Goal: Use online tool/utility: Utilize a website feature to perform a specific function

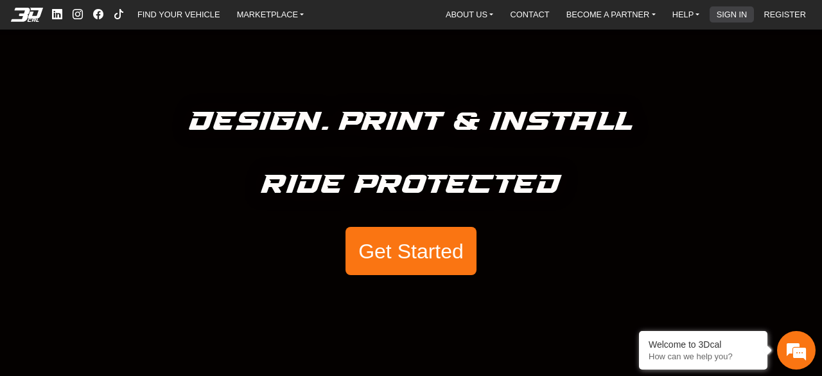
click at [729, 15] on link "SIGN IN" at bounding box center [732, 14] width 41 height 16
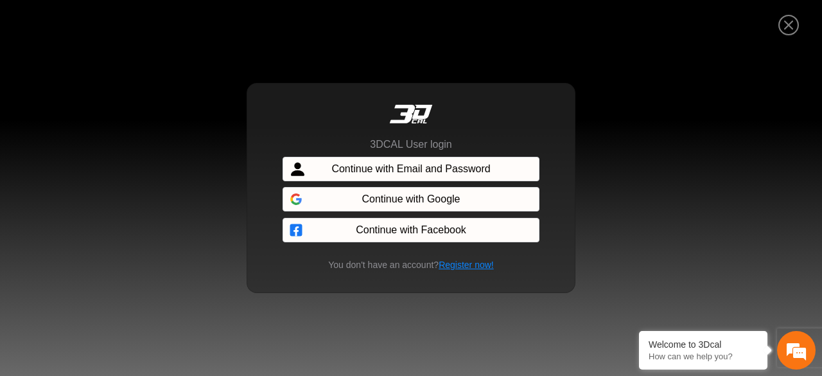
click at [415, 159] on button "Continue with Email and Password" at bounding box center [411, 169] width 257 height 24
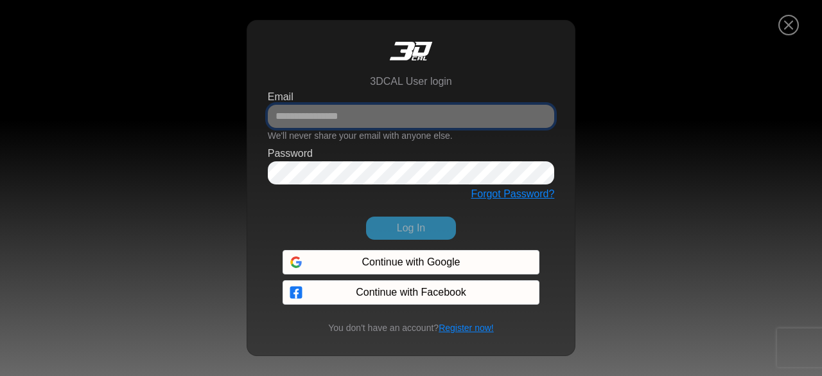
click at [365, 108] on input "Email" at bounding box center [411, 116] width 287 height 23
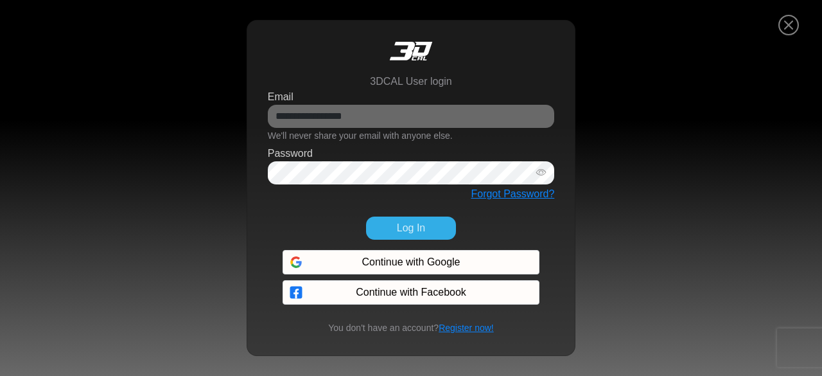
click at [410, 227] on button "Log In" at bounding box center [411, 227] width 90 height 23
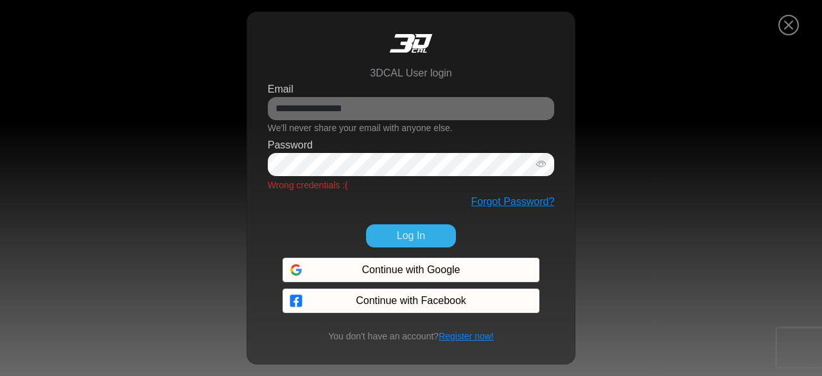
click at [410, 227] on button "Log In" at bounding box center [411, 235] width 90 height 23
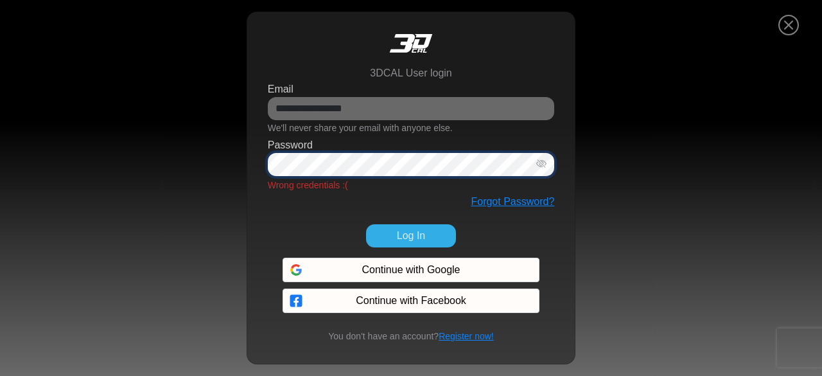
click at [542, 164] on icon "button" at bounding box center [541, 164] width 10 height 11
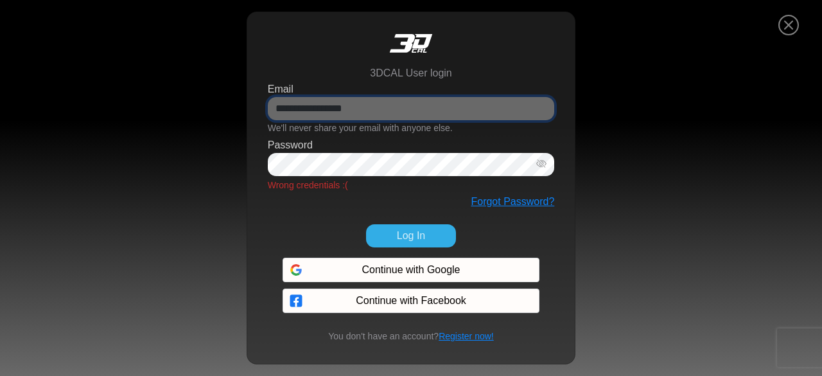
click at [281, 112] on input "**********" at bounding box center [411, 108] width 287 height 23
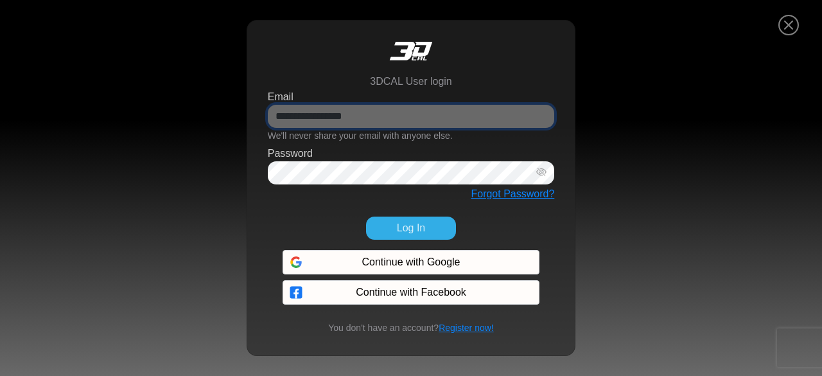
type input "**********"
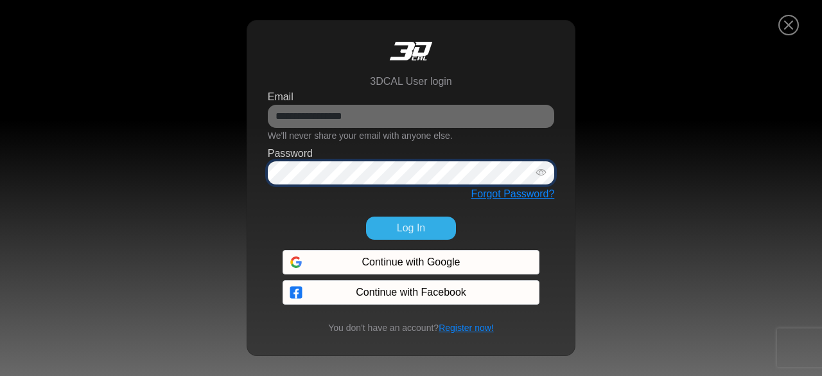
click at [542, 171] on icon "button" at bounding box center [541, 172] width 10 height 11
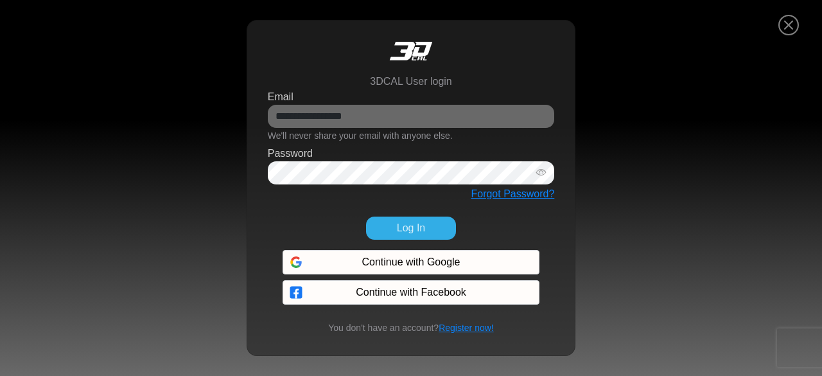
click at [414, 224] on button "Log In" at bounding box center [411, 227] width 90 height 23
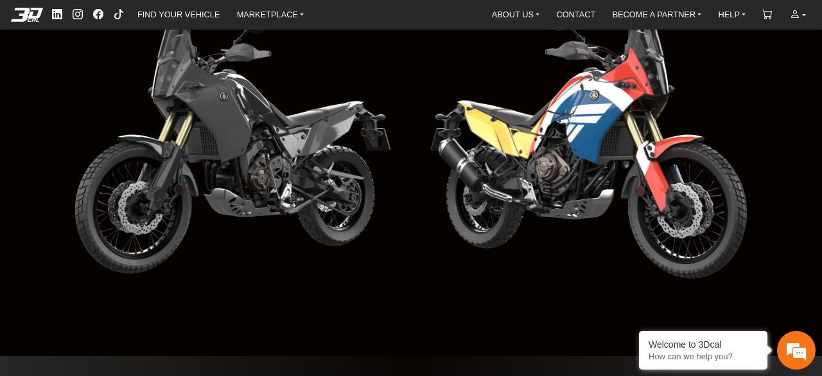
scroll to position [1432, 0]
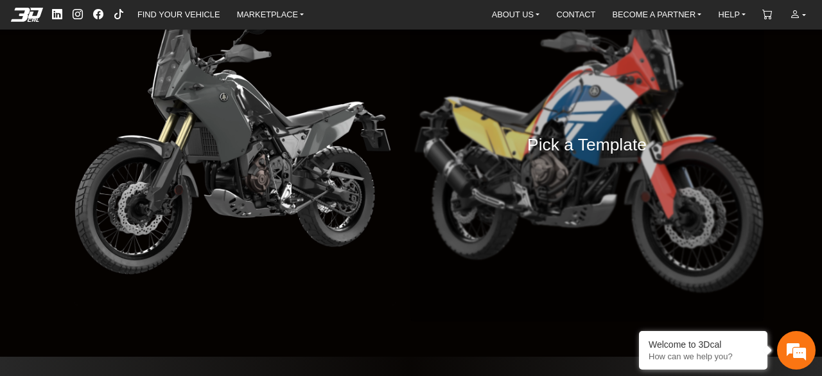
click at [554, 111] on div "Pick a Template" at bounding box center [586, 144] width 353 height 353
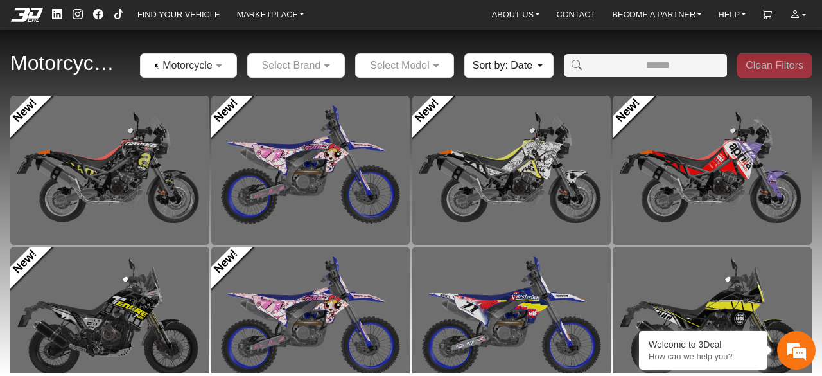
click at [622, 62] on input "Amount (to the nearest dollar)" at bounding box center [658, 65] width 138 height 23
click at [656, 69] on input "Amount (to the nearest dollar)" at bounding box center [658, 65] width 138 height 23
drag, startPoint x: 656, startPoint y: 69, endPoint x: 669, endPoint y: 71, distance: 12.9
click at [669, 71] on input "Amount (to the nearest dollar)" at bounding box center [658, 65] width 138 height 23
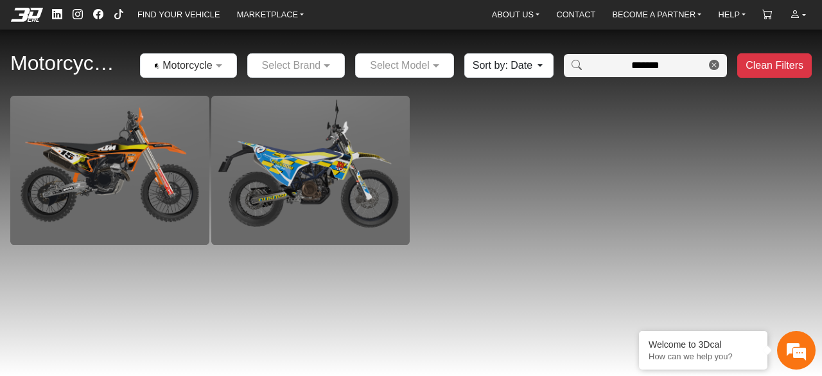
type input "******"
click at [721, 64] on span at bounding box center [714, 65] width 26 height 23
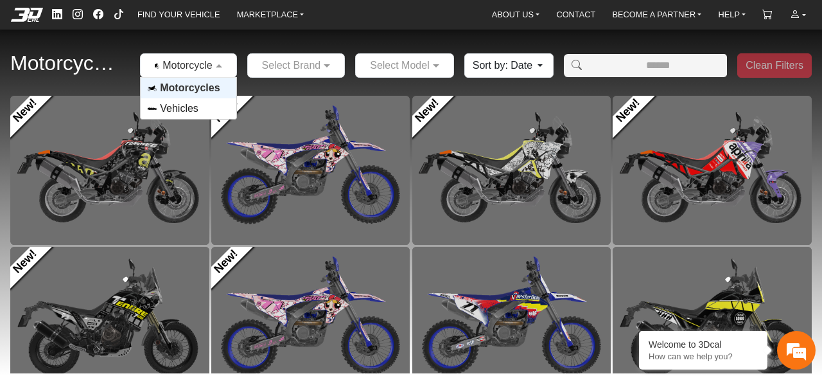
click at [205, 72] on div at bounding box center [188, 65] width 95 height 16
click at [216, 88] on span "Motorcycles" at bounding box center [190, 87] width 60 height 15
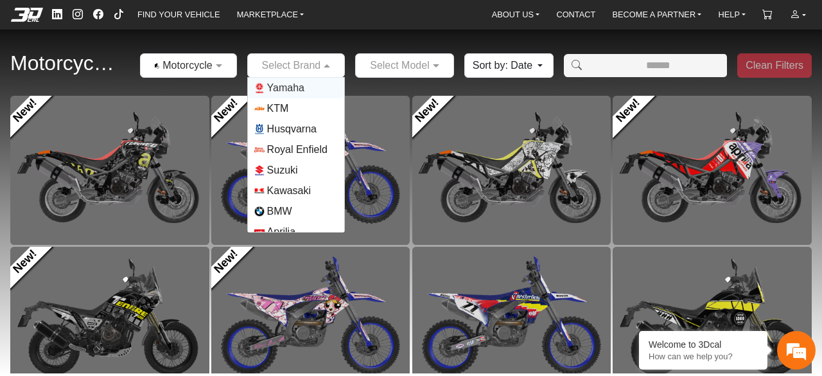
click at [287, 69] on input "text" at bounding box center [283, 65] width 58 height 15
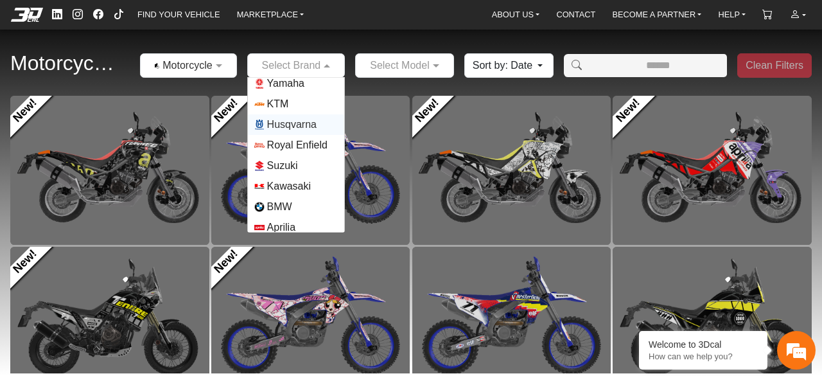
scroll to position [6, 0]
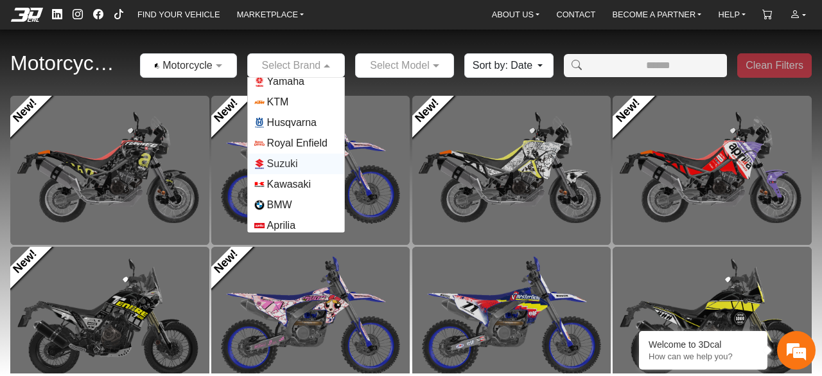
click at [284, 159] on span "Suzuki" at bounding box center [282, 163] width 31 height 15
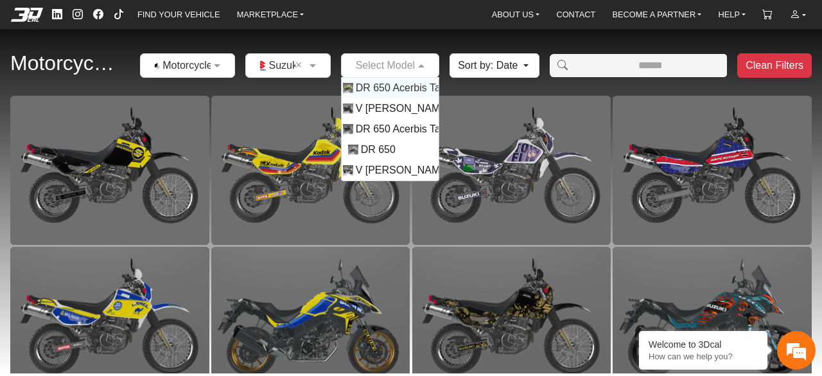
click at [416, 69] on span at bounding box center [423, 65] width 16 height 15
click at [236, 83] on div "Motorcycles × Motorcycles × Suzuki × Select Model DR 650 Acerbis Tank 5.3 [PERS…" at bounding box center [411, 66] width 822 height 60
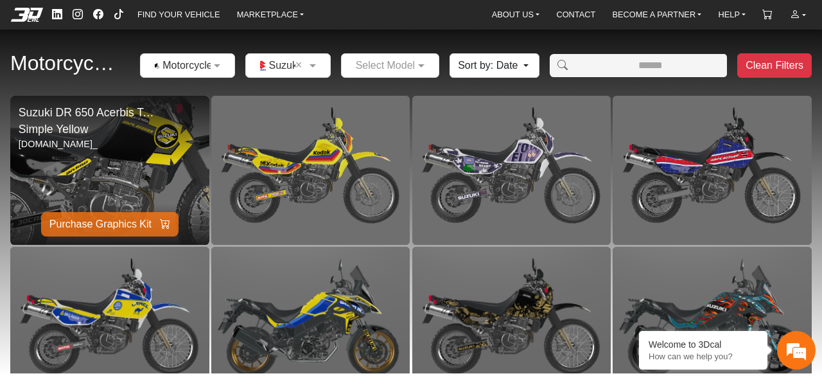
click at [154, 158] on img at bounding box center [110, 170] width 398 height 298
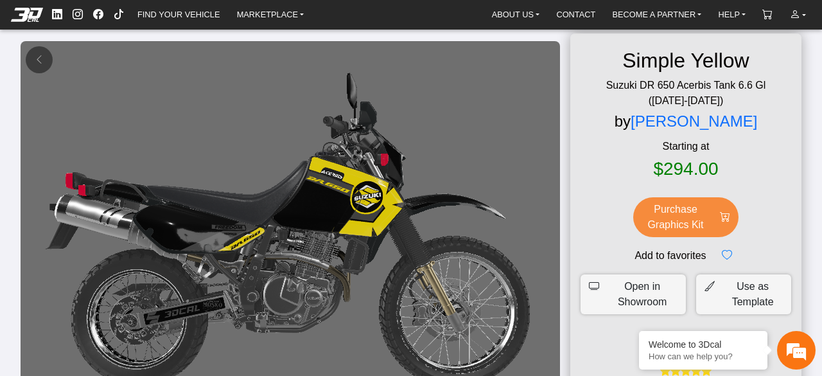
scroll to position [9, 0]
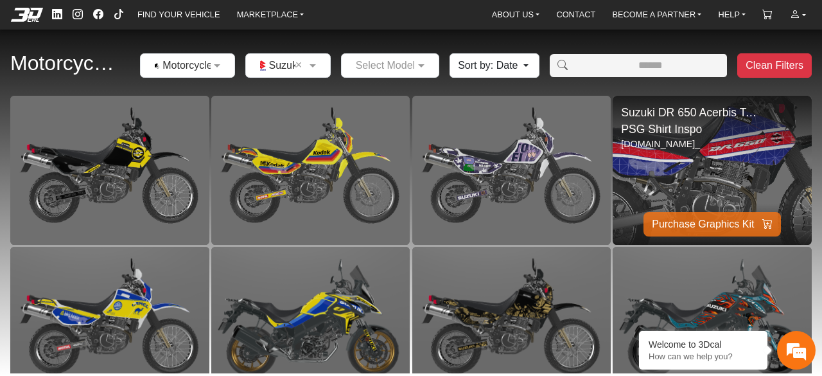
click at [672, 159] on img at bounding box center [713, 170] width 398 height 298
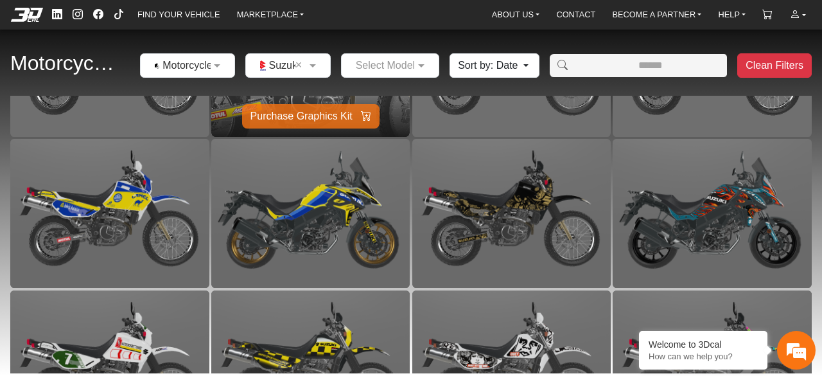
scroll to position [107, 0]
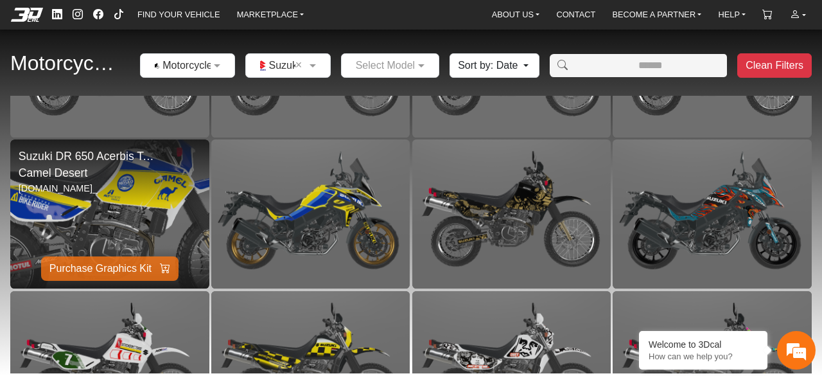
click at [98, 191] on img at bounding box center [110, 214] width 398 height 298
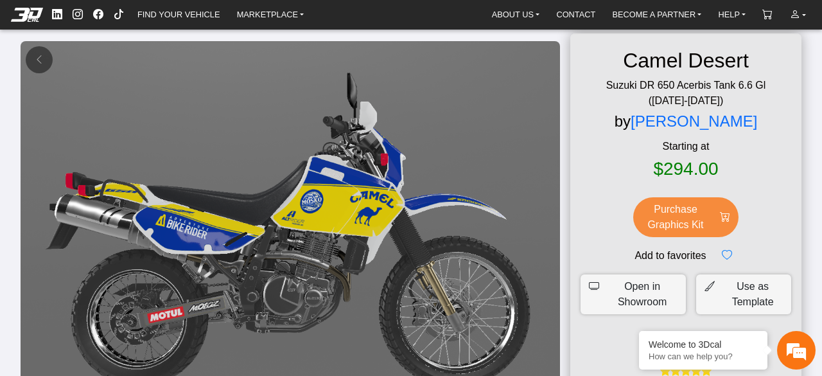
scroll to position [8, 0]
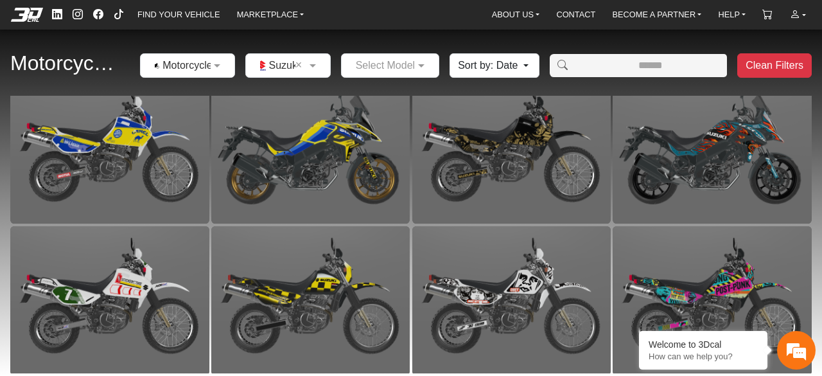
scroll to position [322, 0]
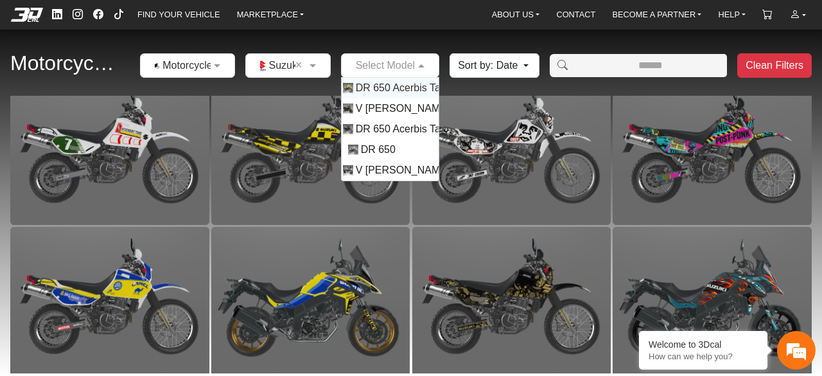
click at [367, 74] on div "Select Model" at bounding box center [390, 65] width 99 height 24
click at [395, 87] on span "DR 650 Acerbis Tank 5.3 Gl" at bounding box center [419, 87] width 126 height 15
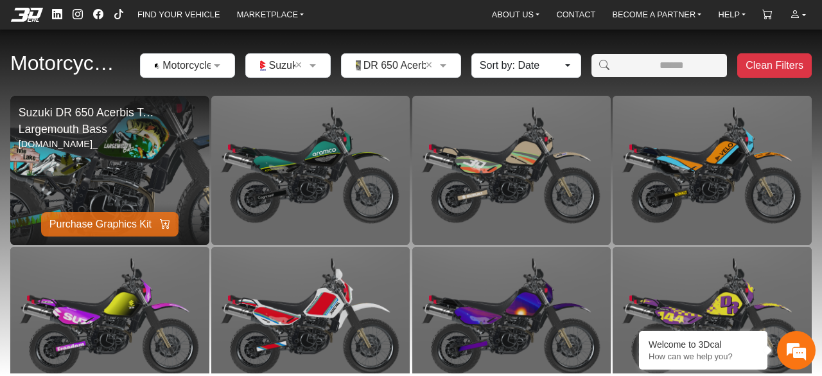
scroll to position [48, 0]
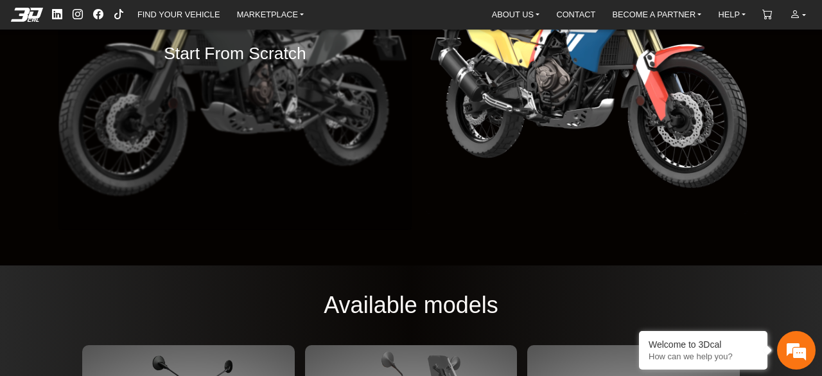
scroll to position [1363, 0]
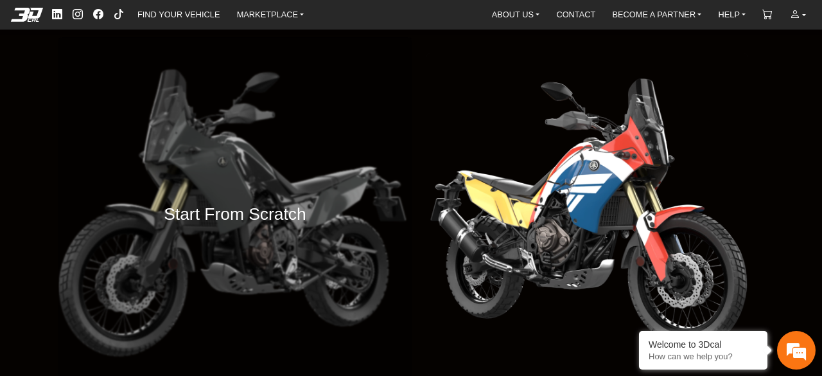
click at [297, 204] on h4 "Start From Scratch" at bounding box center [235, 214] width 143 height 28
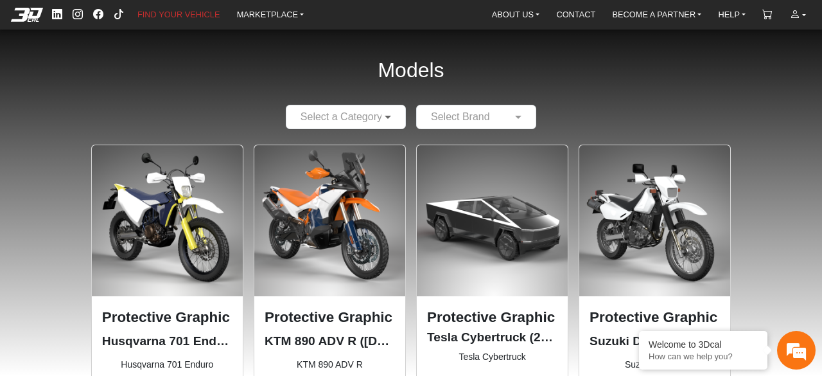
click at [394, 117] on span at bounding box center [390, 116] width 16 height 15
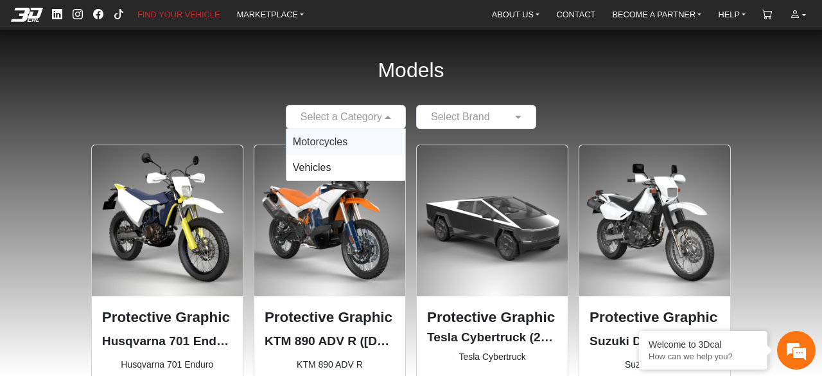
click at [331, 145] on span "Motorcycles" at bounding box center [320, 141] width 55 height 11
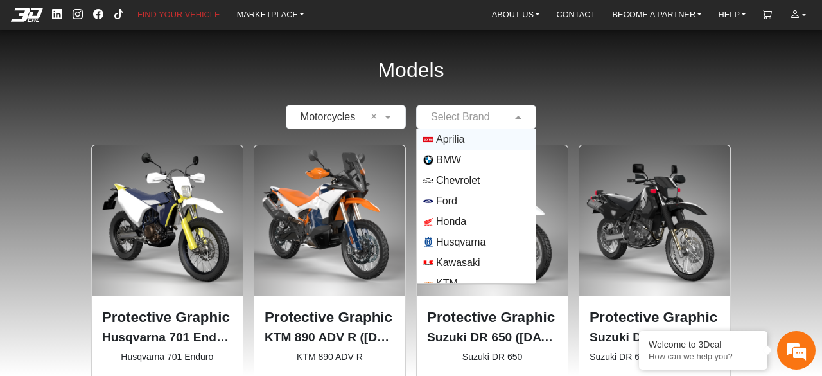
click at [448, 124] on div "Select Brand" at bounding box center [460, 116] width 59 height 15
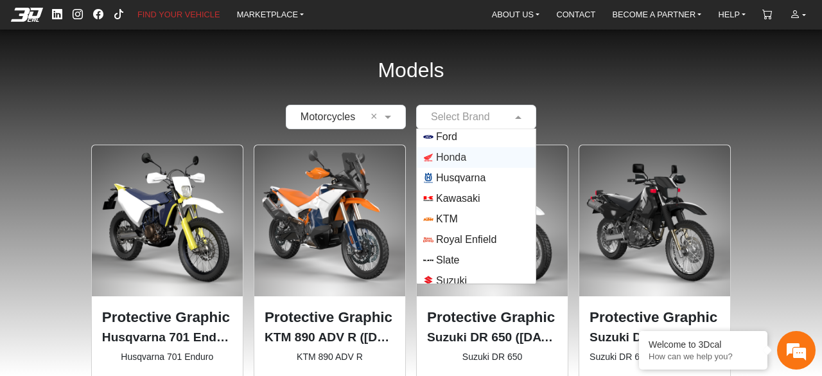
scroll to position [113, 0]
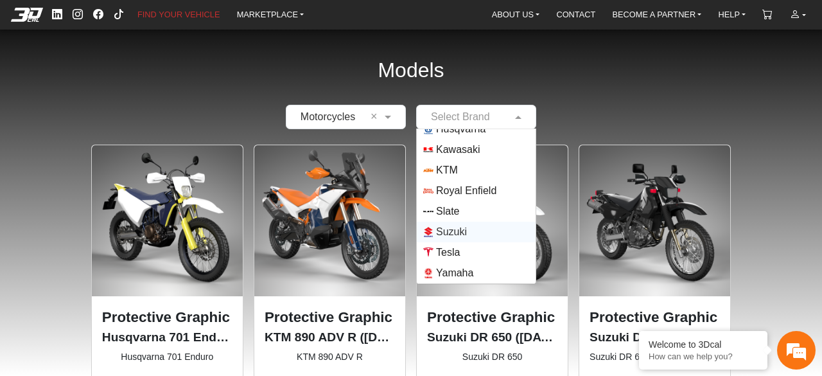
click at [463, 231] on span "Suzuki" at bounding box center [451, 231] width 31 height 15
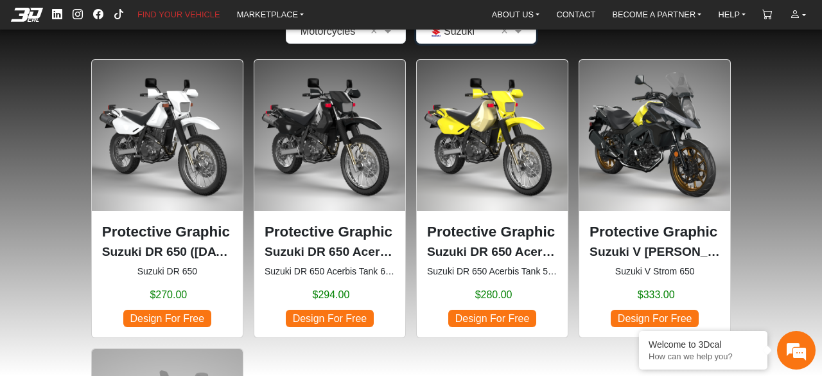
scroll to position [86, 0]
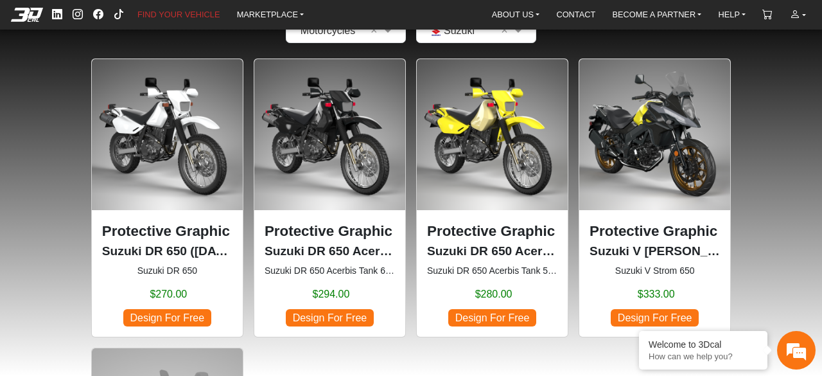
click at [504, 322] on span "Design For Free" at bounding box center [491, 317] width 87 height 17
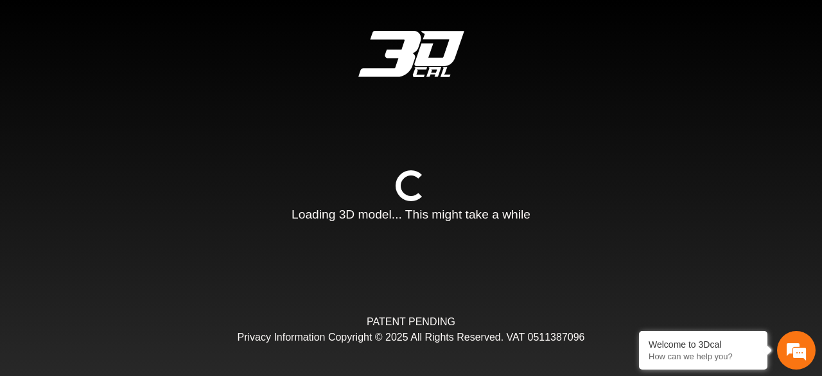
type input "*"
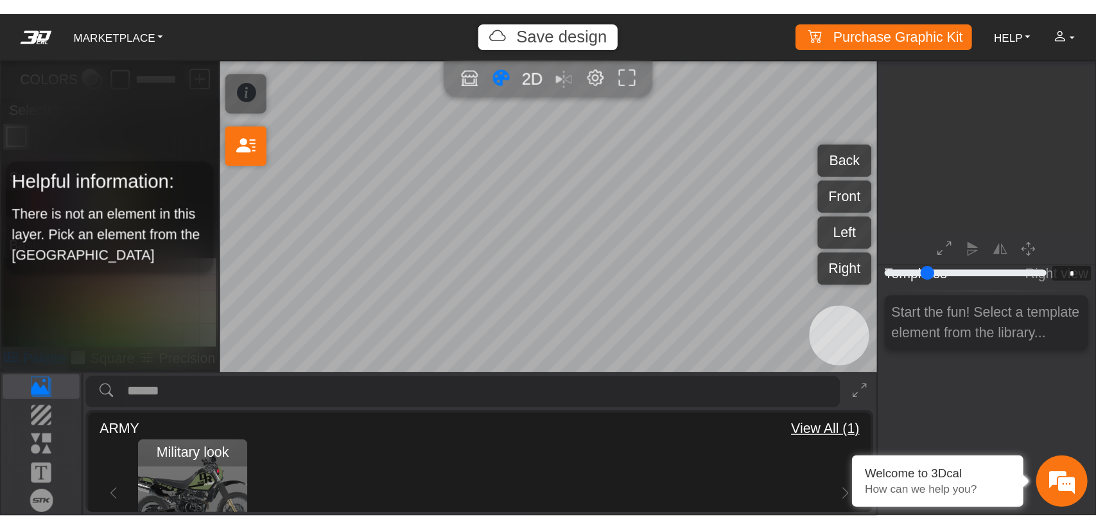
scroll to position [175, 160]
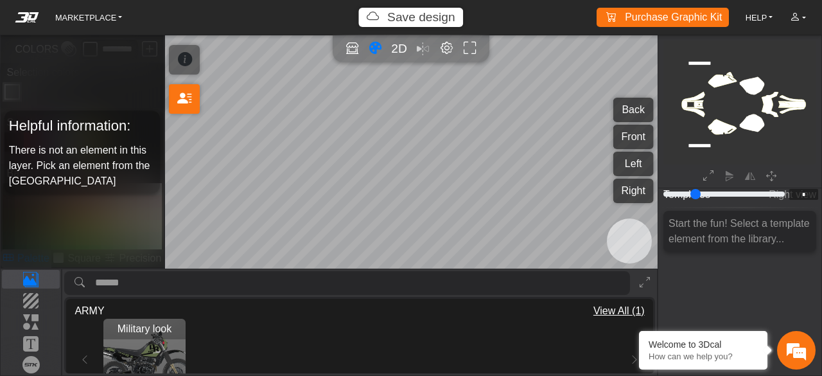
click at [626, 134] on button "Front" at bounding box center [633, 137] width 40 height 24
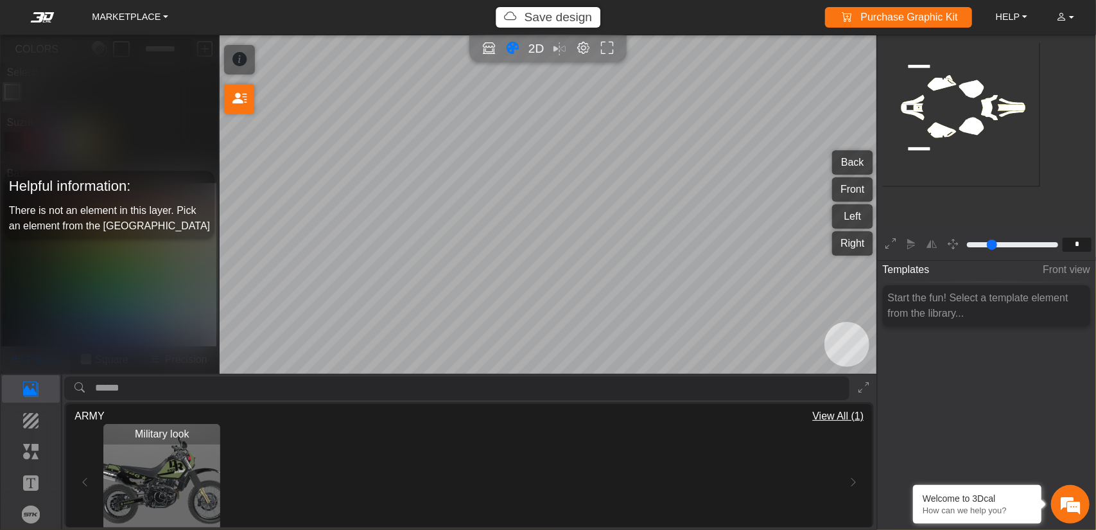
click at [191, 200] on div "Helpful information: There is not an element in this layer. Pick an element fro…" at bounding box center [109, 204] width 210 height 67
click at [821, 189] on button "Front" at bounding box center [852, 189] width 40 height 24
click at [538, 49] on span "2D" at bounding box center [536, 48] width 17 height 15
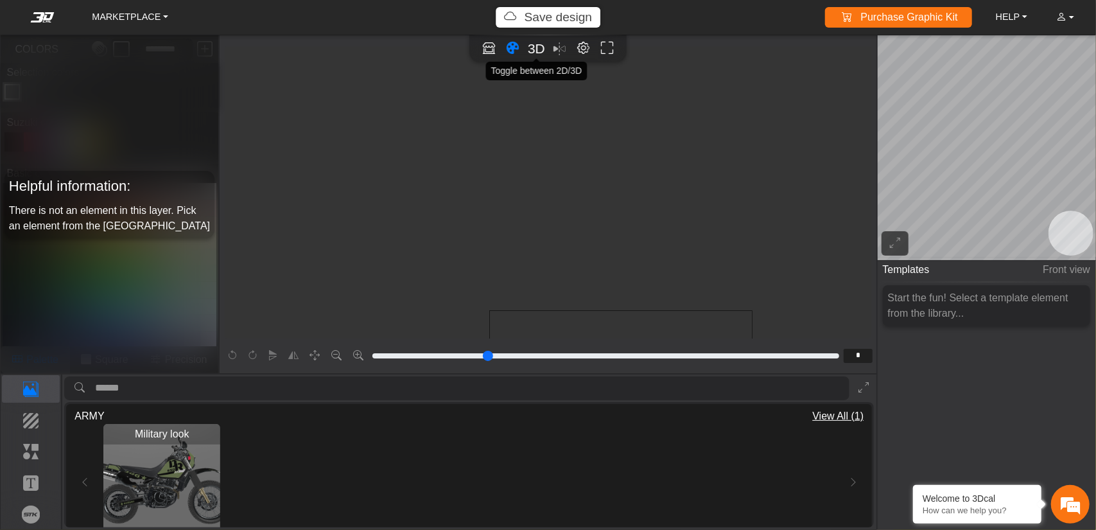
scroll to position [215, 71]
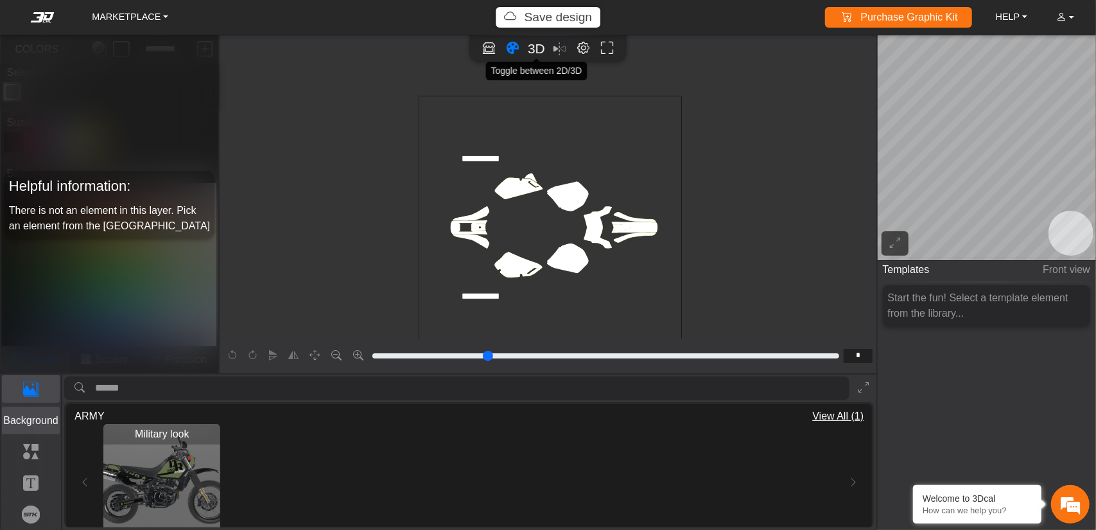
click at [35, 375] on p "Background" at bounding box center [31, 420] width 57 height 15
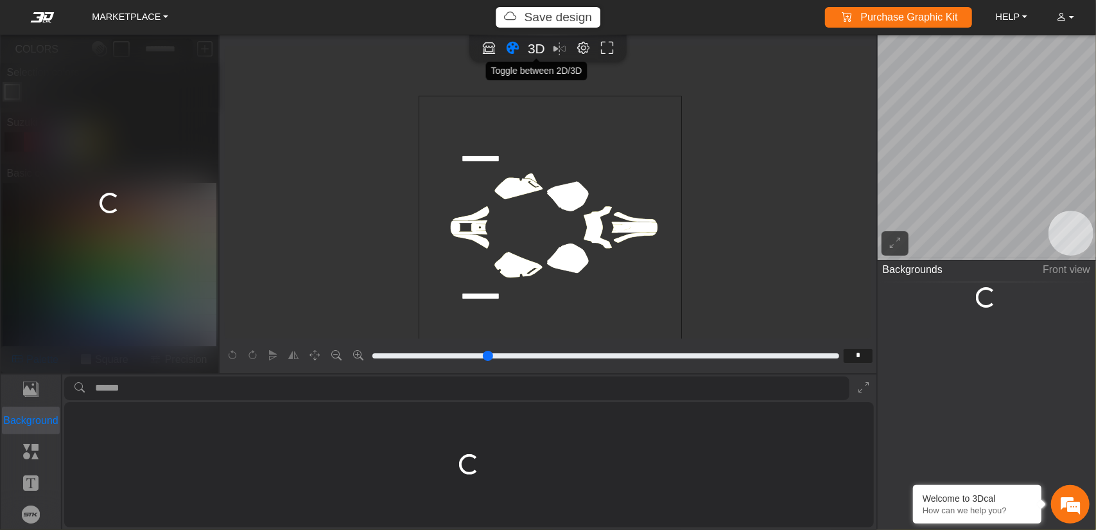
click at [34, 375] on p "Background" at bounding box center [31, 420] width 57 height 15
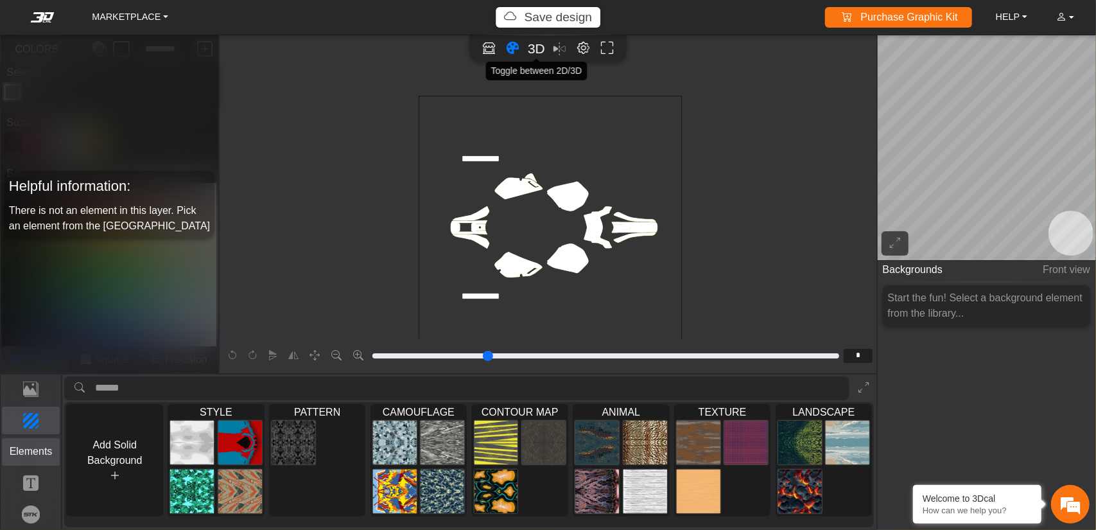
click at [35, 375] on p "Elements" at bounding box center [31, 451] width 57 height 15
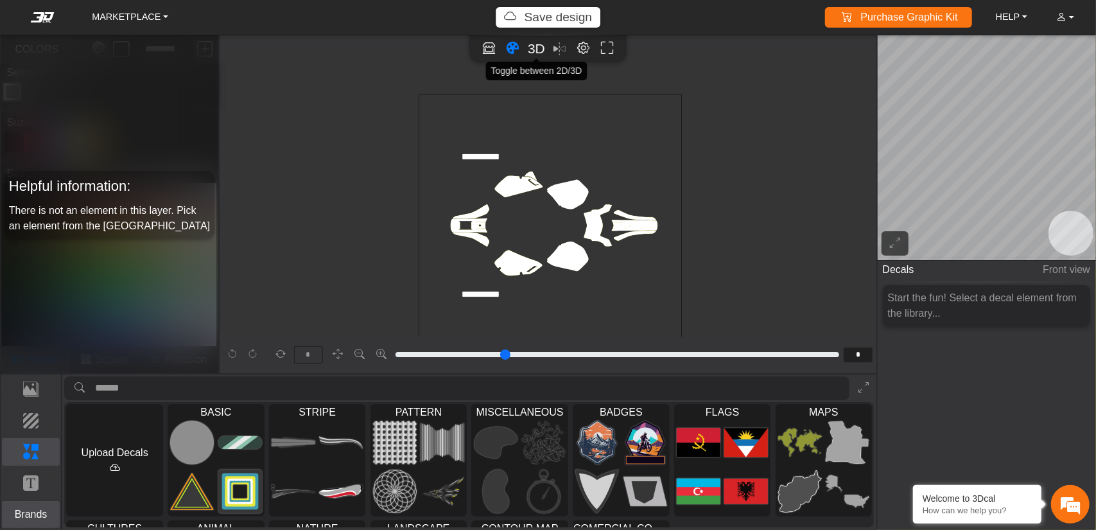
click at [28, 375] on button "Brands" at bounding box center [31, 515] width 58 height 28
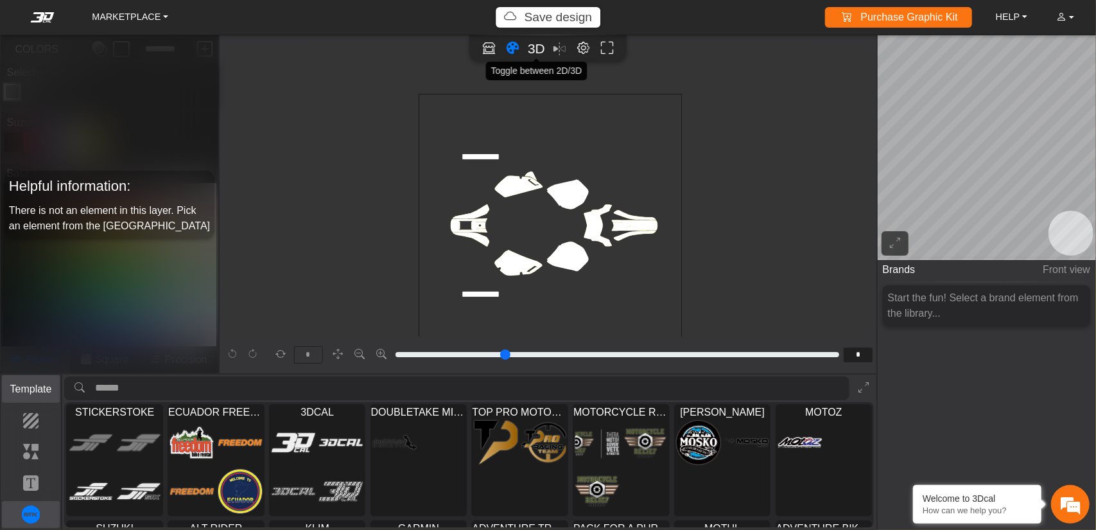
click at [35, 375] on p "Template" at bounding box center [31, 389] width 57 height 15
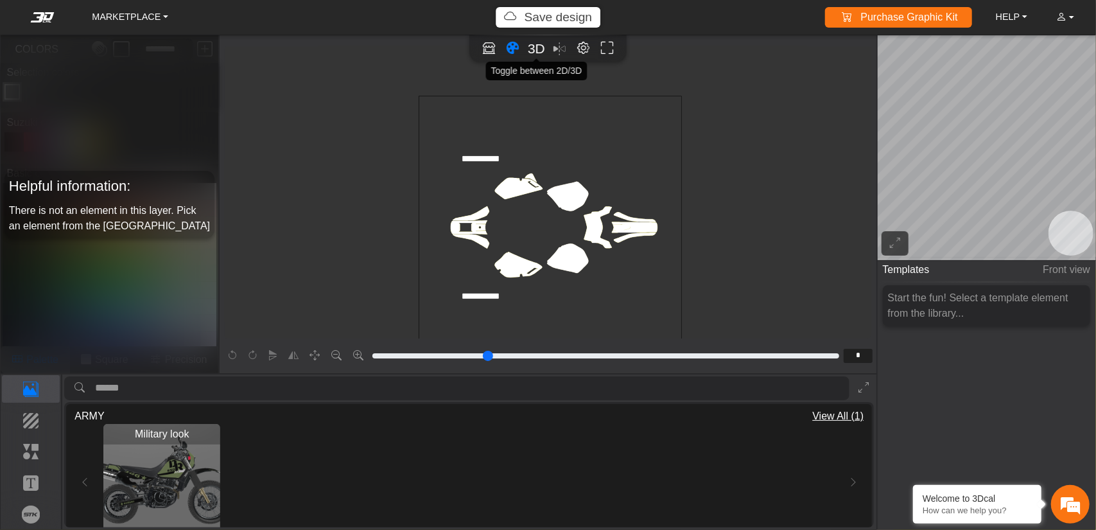
click at [492, 50] on icon "Open in Showroom" at bounding box center [489, 48] width 12 height 13
click at [821, 375] on div "Military look Loading..." at bounding box center [469, 482] width 789 height 117
click at [492, 51] on icon "Open in Showroom" at bounding box center [489, 48] width 12 height 13
click at [489, 49] on icon "Open in Showroom" at bounding box center [489, 48] width 12 height 13
click at [490, 49] on icon "Open in Showroom" at bounding box center [489, 48] width 12 height 13
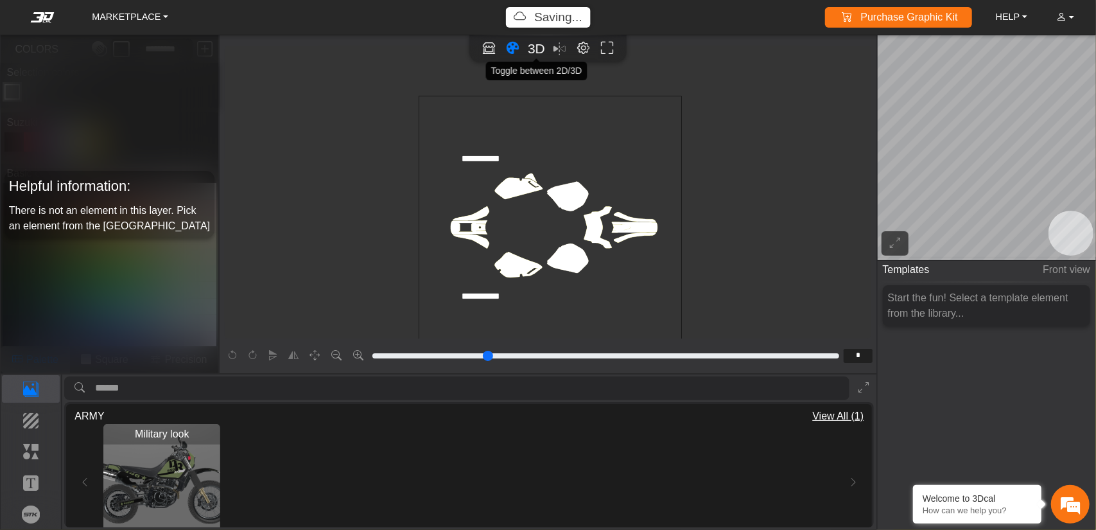
click at [538, 52] on span "3D" at bounding box center [536, 48] width 17 height 15
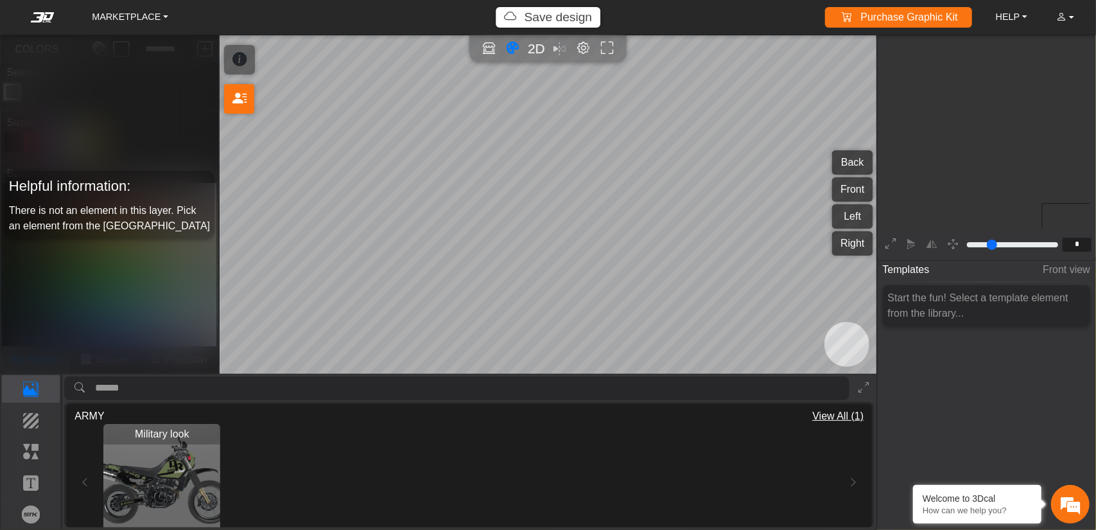
click at [563, 49] on div "2D" at bounding box center [548, 49] width 145 height 19
click at [584, 52] on em "Editor settings" at bounding box center [583, 48] width 13 height 15
click at [489, 53] on icon "Open in Showroom" at bounding box center [488, 48] width 13 height 15
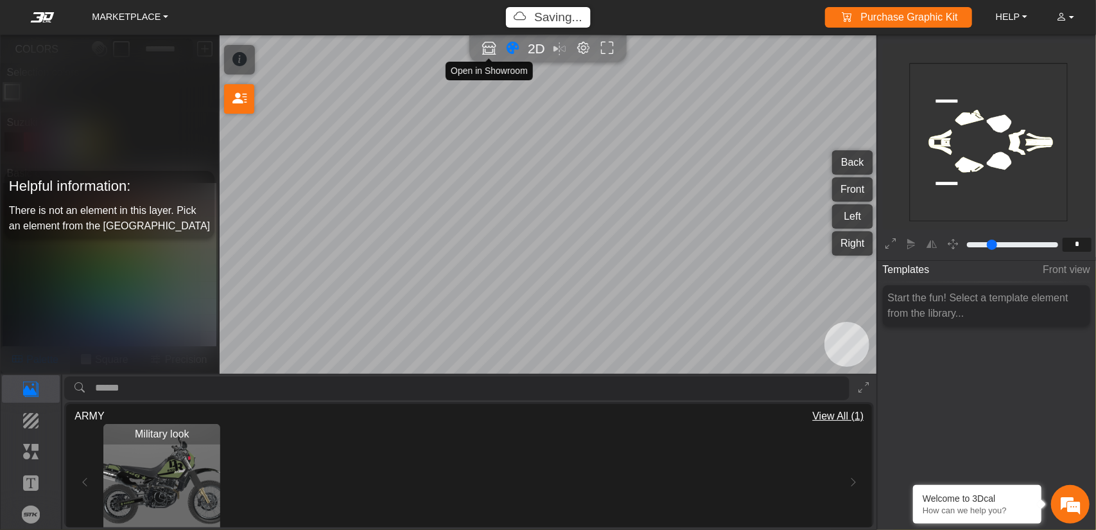
click at [489, 51] on icon "Open in Showroom" at bounding box center [488, 48] width 13 height 15
type input "**"
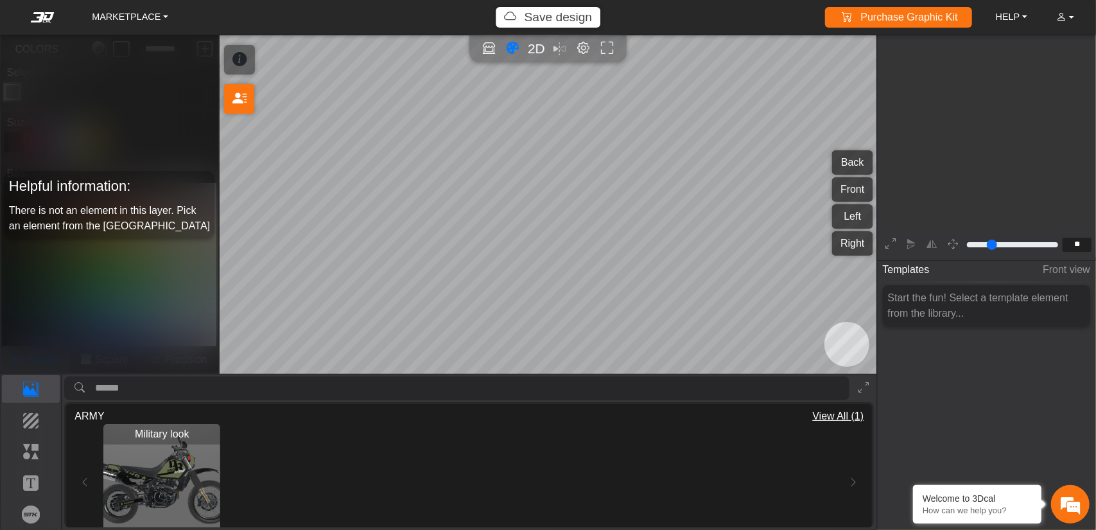
click at [538, 48] on span "2D" at bounding box center [536, 48] width 17 height 15
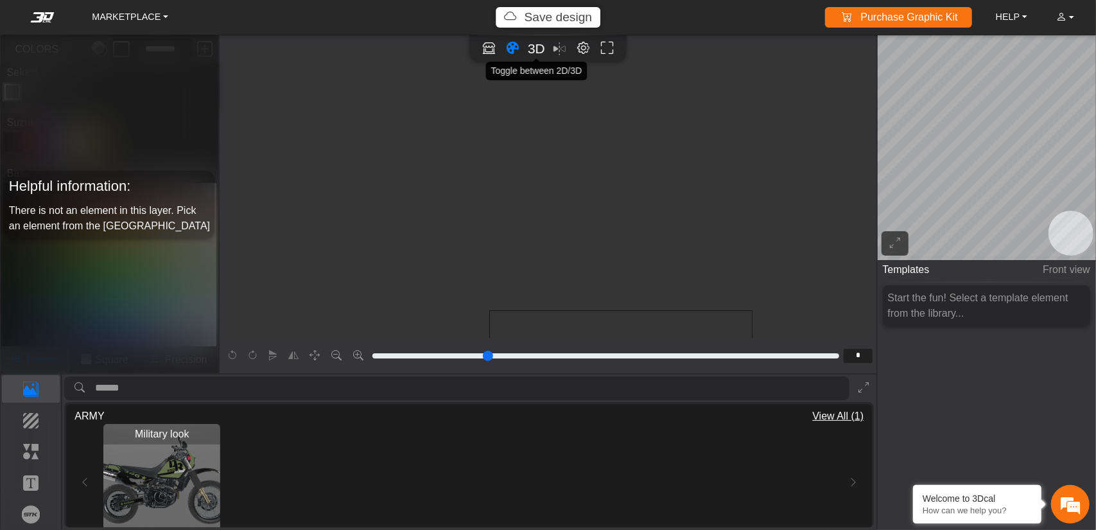
scroll to position [253, 71]
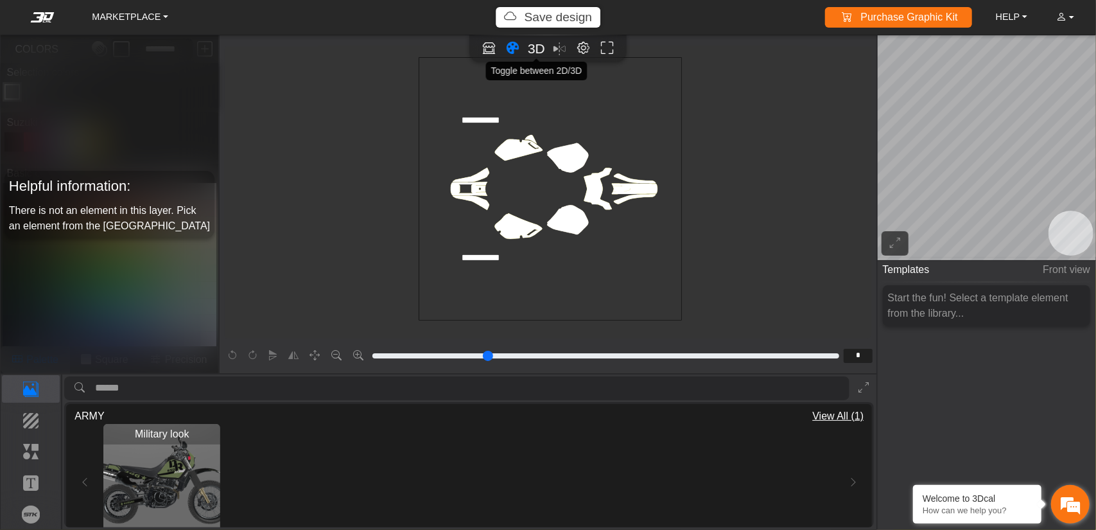
click at [821, 375] on em at bounding box center [1070, 504] width 35 height 35
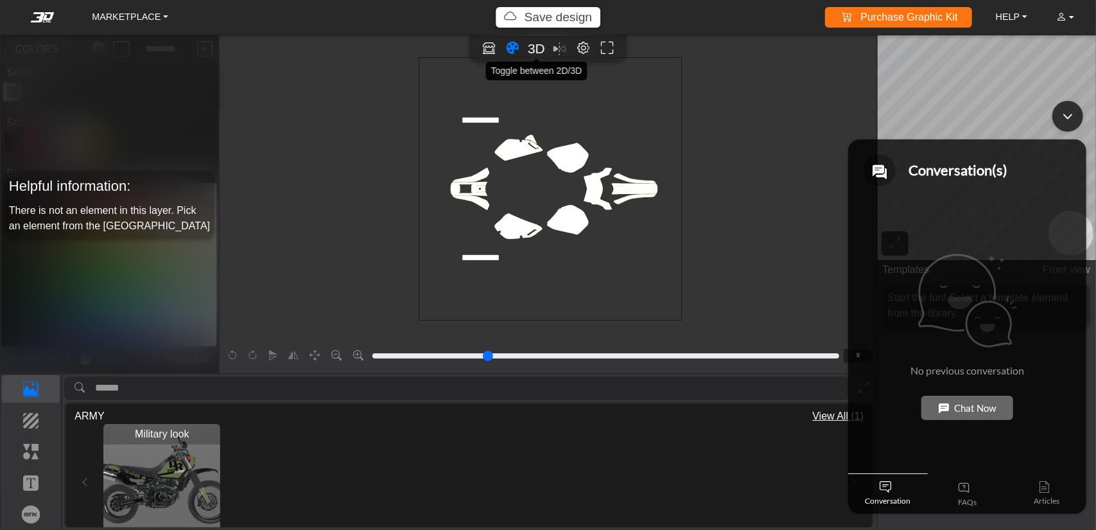
click at [821, 375] on div "FAQs" at bounding box center [967, 493] width 80 height 40
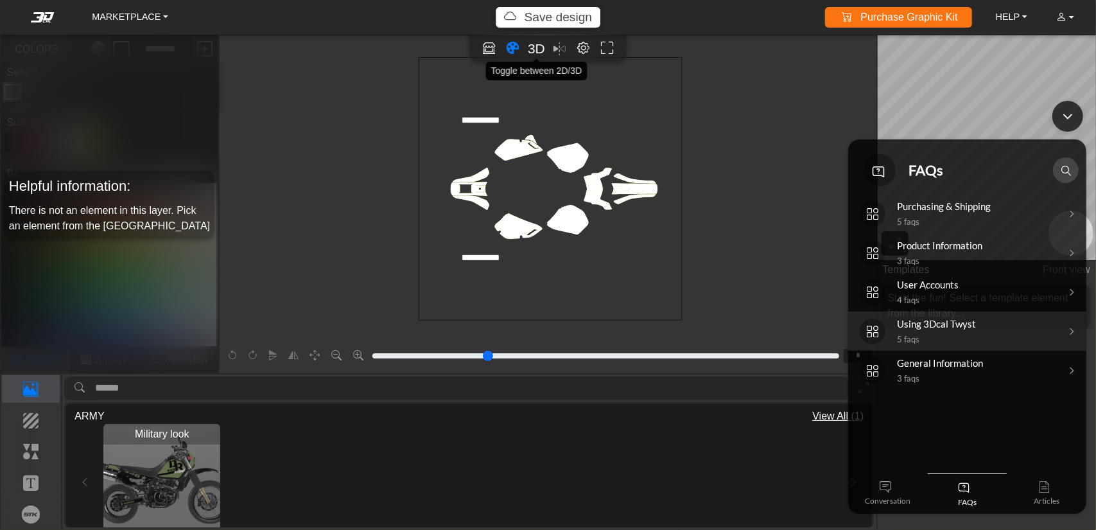
click at [821, 329] on em at bounding box center [1064, 331] width 19 height 4
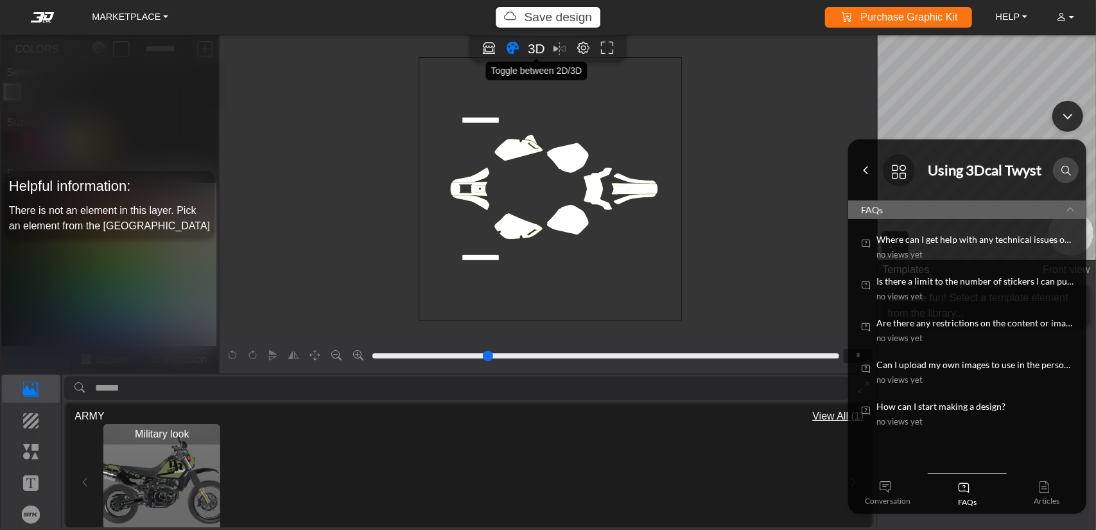
click at [821, 326] on em "Are there any restrictions on the content or images that can be used in persona…" at bounding box center [974, 321] width 197 height 13
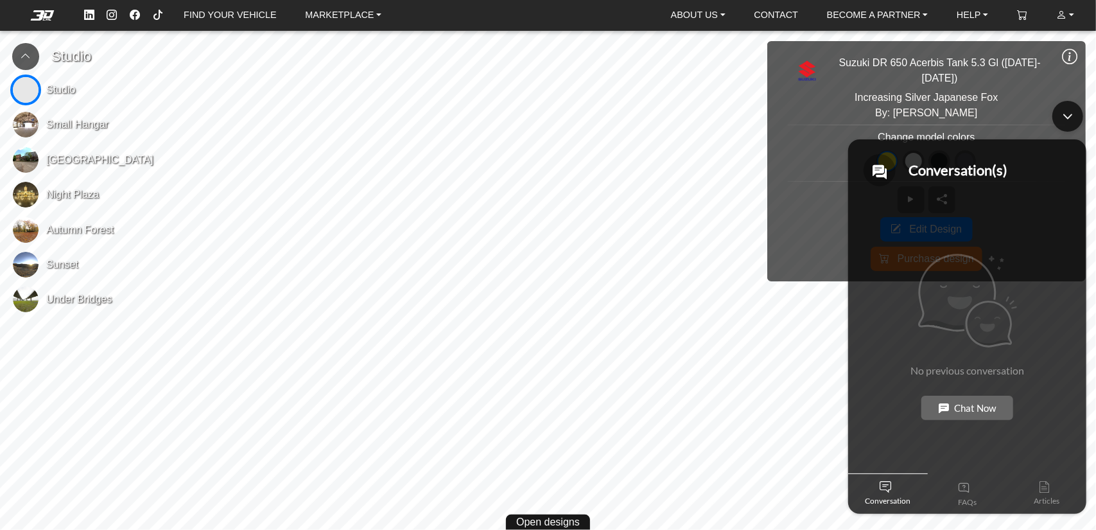
click at [972, 494] on div "FAQs" at bounding box center [967, 493] width 80 height 40
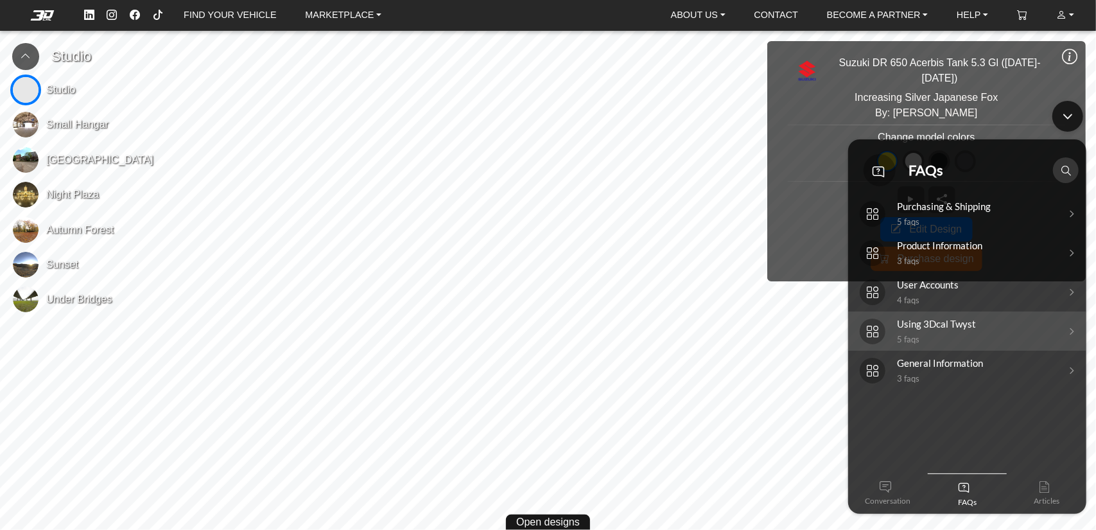
click at [993, 328] on div "Using 3Dcal Twyst 5 FAQs" at bounding box center [976, 330] width 159 height 26
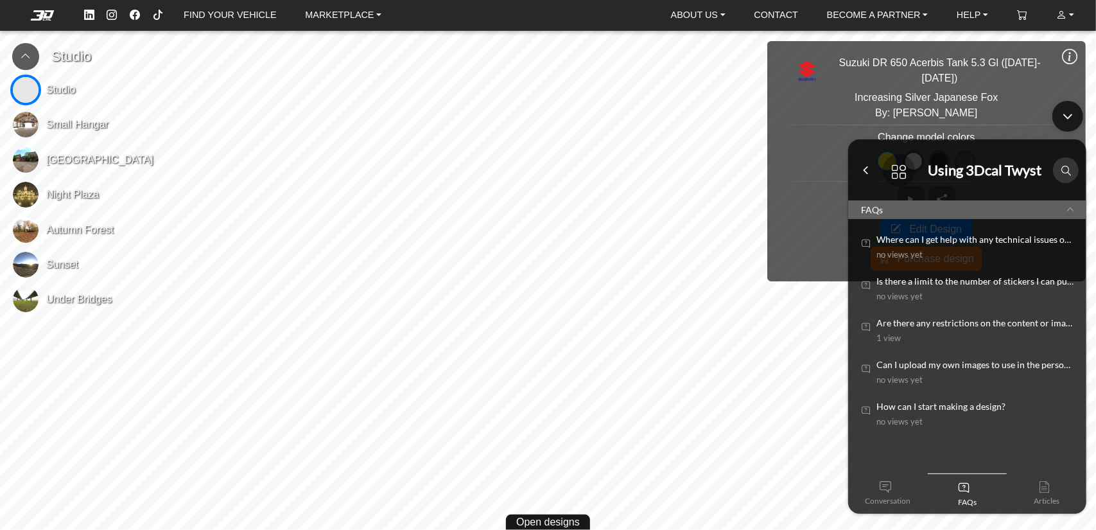
click at [982, 329] on div "Are there any restrictions on the content or images that can be used in persona…" at bounding box center [974, 329] width 197 height 29
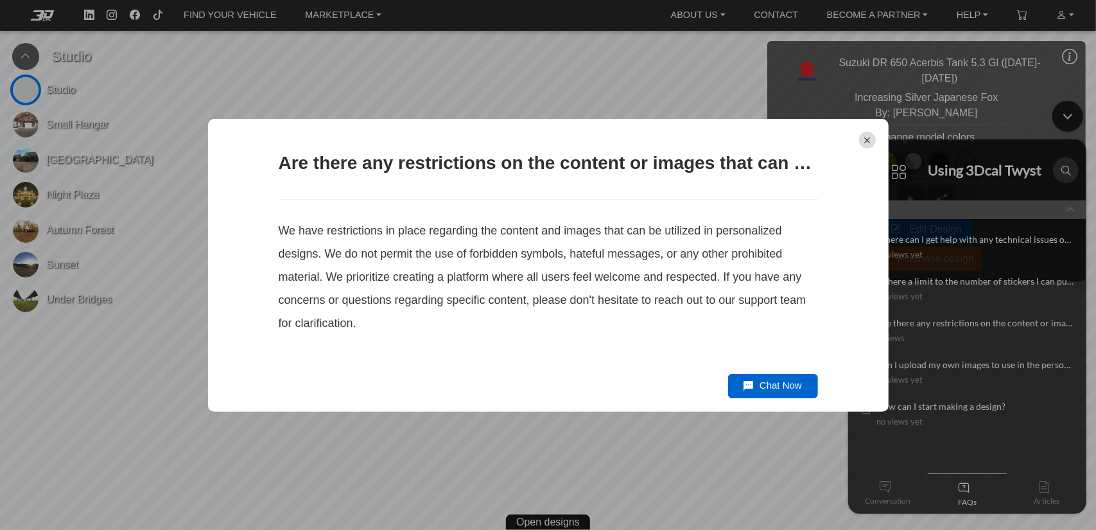
click at [870, 141] on em at bounding box center [867, 140] width 17 height 17
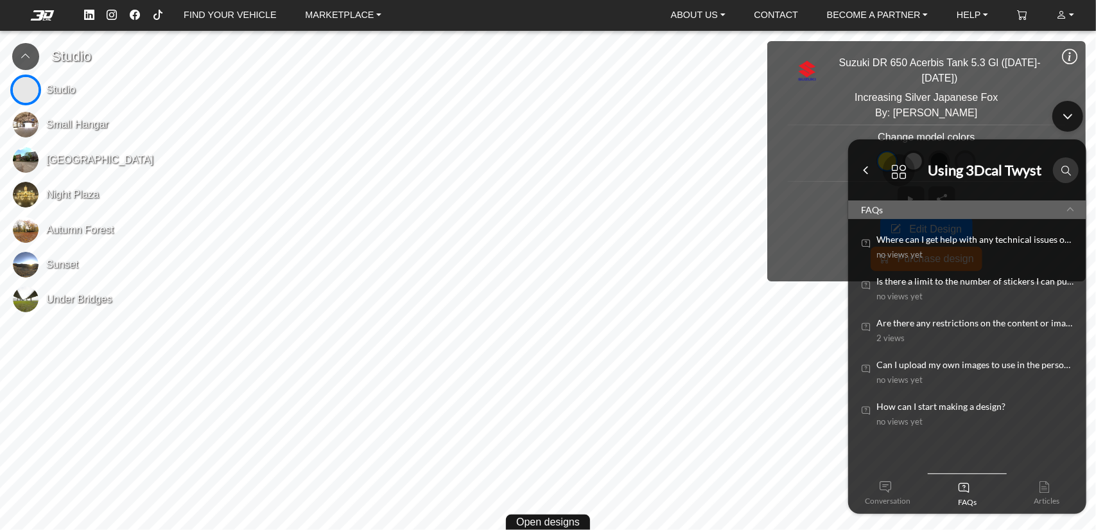
click at [1049, 367] on em "Can I upload my own images to use in the personalization process?" at bounding box center [974, 363] width 197 height 13
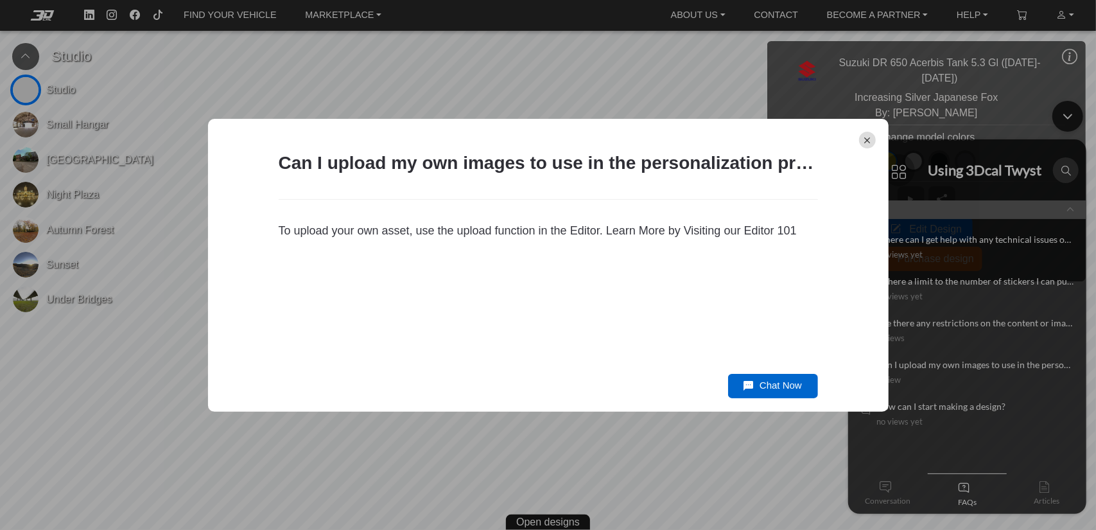
click at [870, 139] on em at bounding box center [867, 140] width 17 height 17
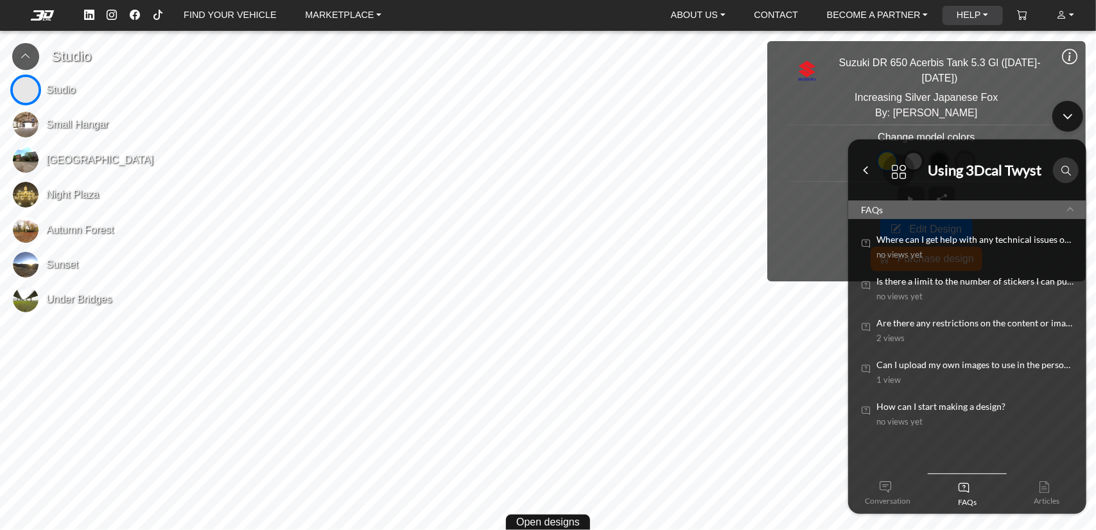
click at [984, 13] on link "HELP" at bounding box center [973, 15] width 42 height 19
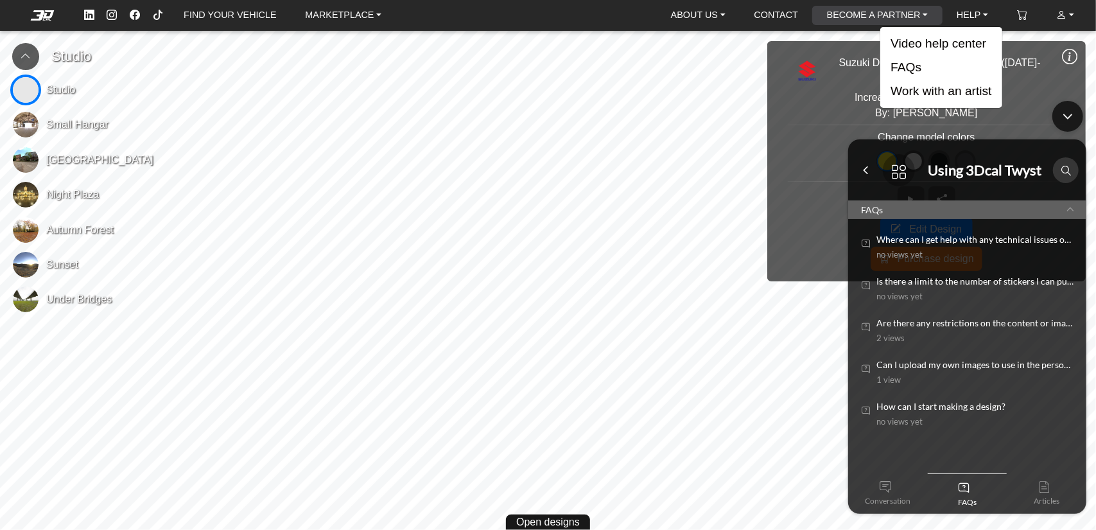
click at [924, 13] on link "BECOME A PARTNER" at bounding box center [877, 15] width 111 height 19
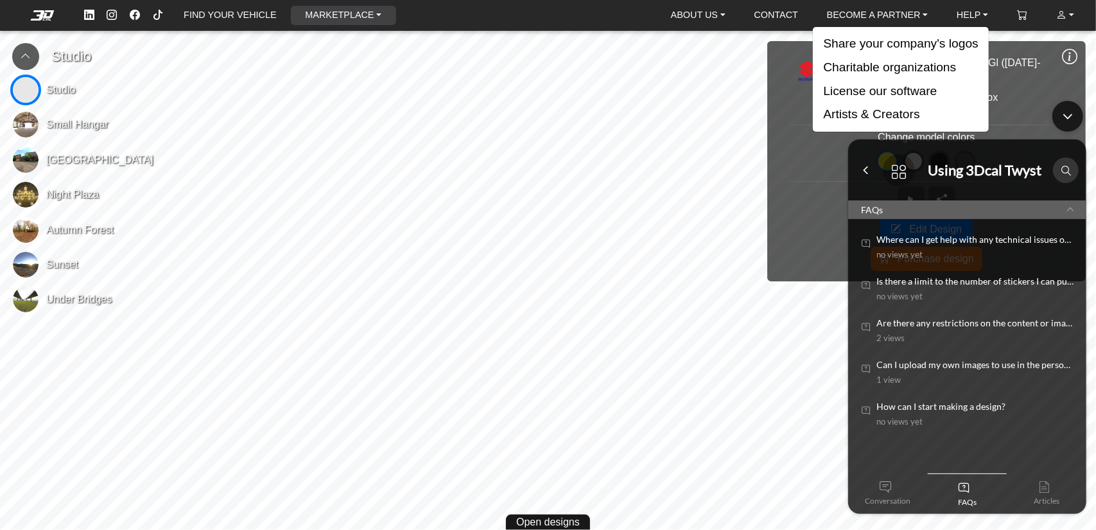
click at [371, 14] on link "MARKETPLACE" at bounding box center [343, 15] width 87 height 19
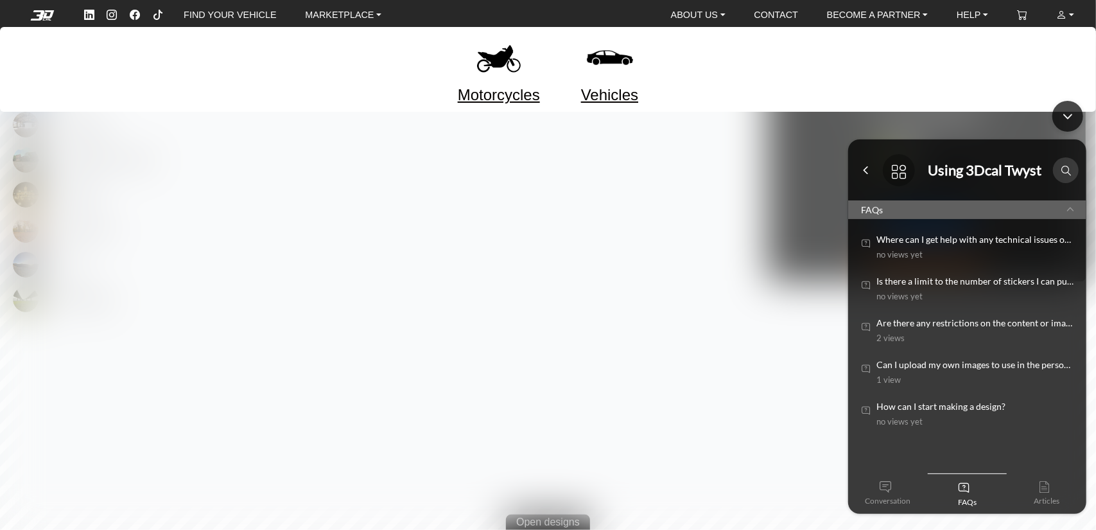
click at [952, 417] on p "No views yet" at bounding box center [974, 420] width 197 height 13
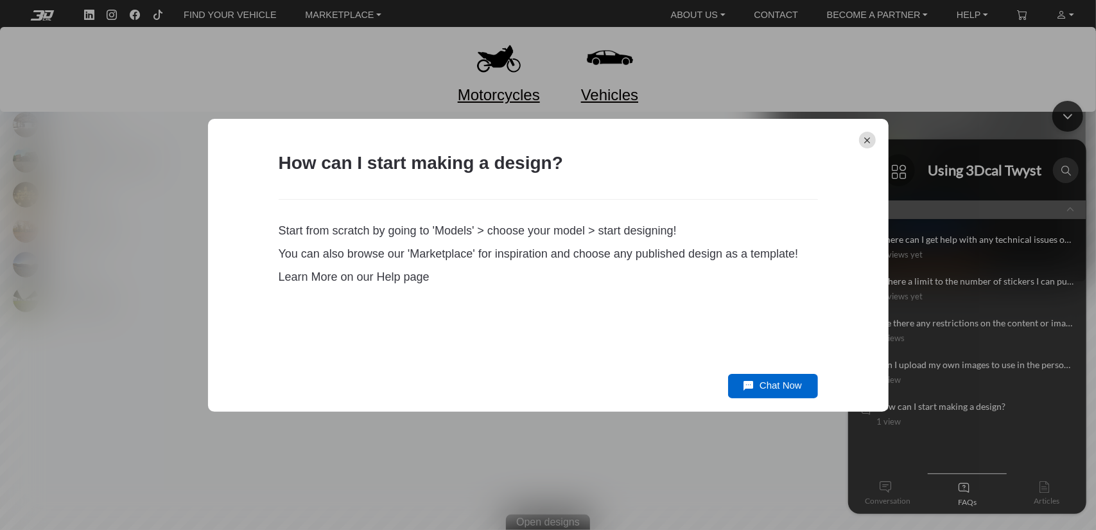
click at [870, 138] on em at bounding box center [867, 140] width 17 height 17
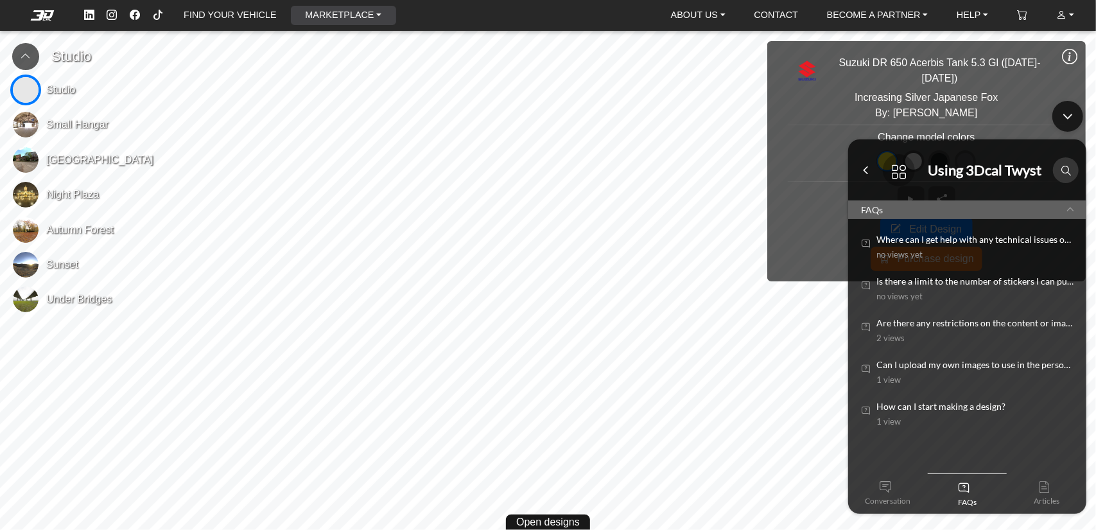
click at [369, 10] on link "MARKETPLACE" at bounding box center [343, 15] width 87 height 19
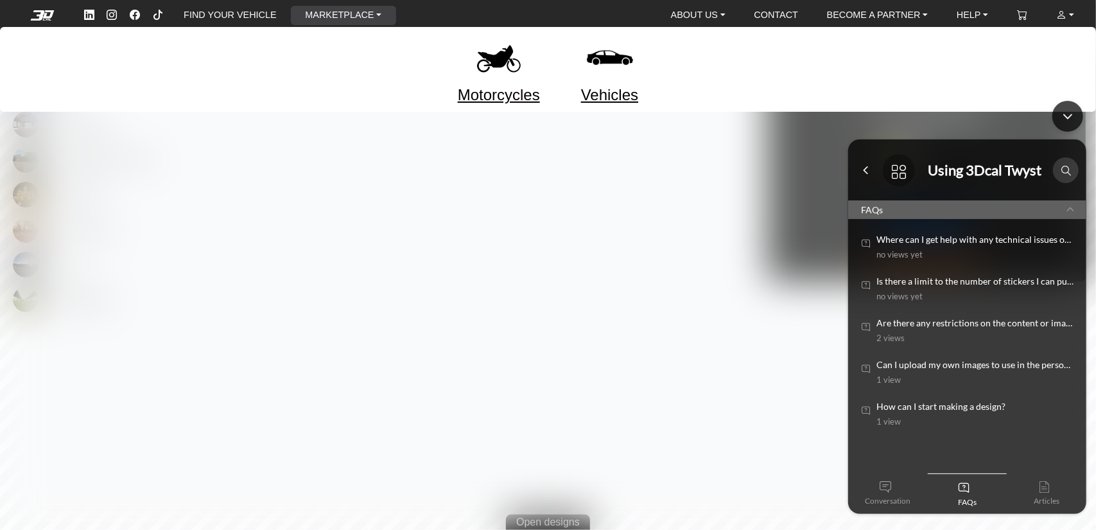
click at [499, 97] on link "Motorcycles" at bounding box center [499, 94] width 82 height 23
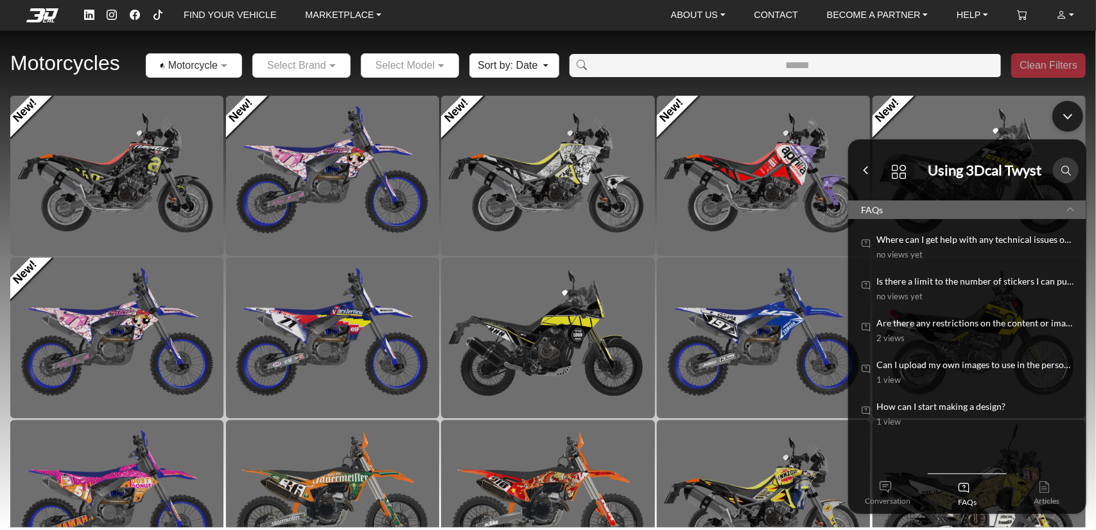
click at [1066, 119] on div "Minimize live chat window" at bounding box center [1067, 115] width 31 height 31
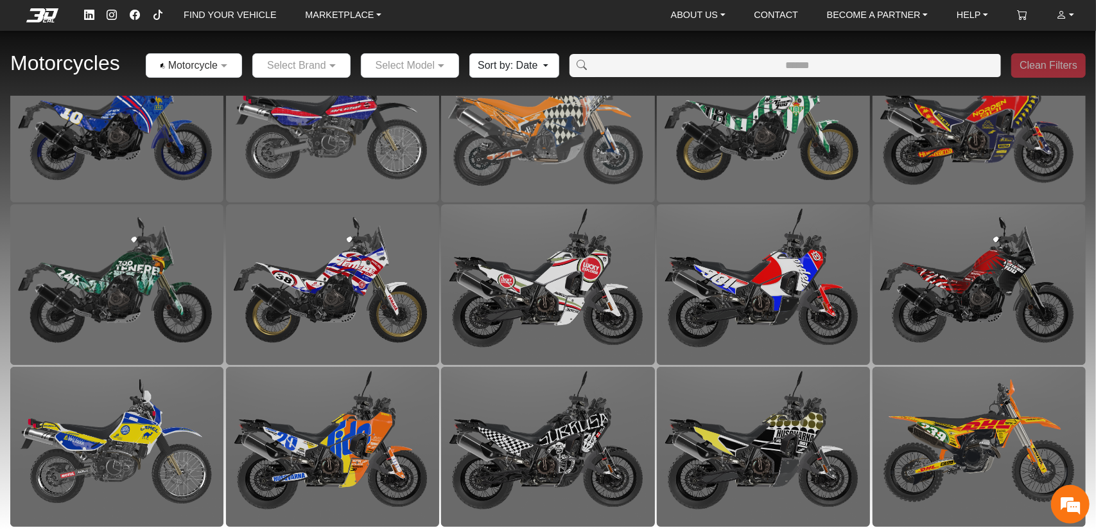
scroll to position [1675, 0]
click at [818, 64] on input "Amount (to the nearest dollar)" at bounding box center [798, 65] width 407 height 23
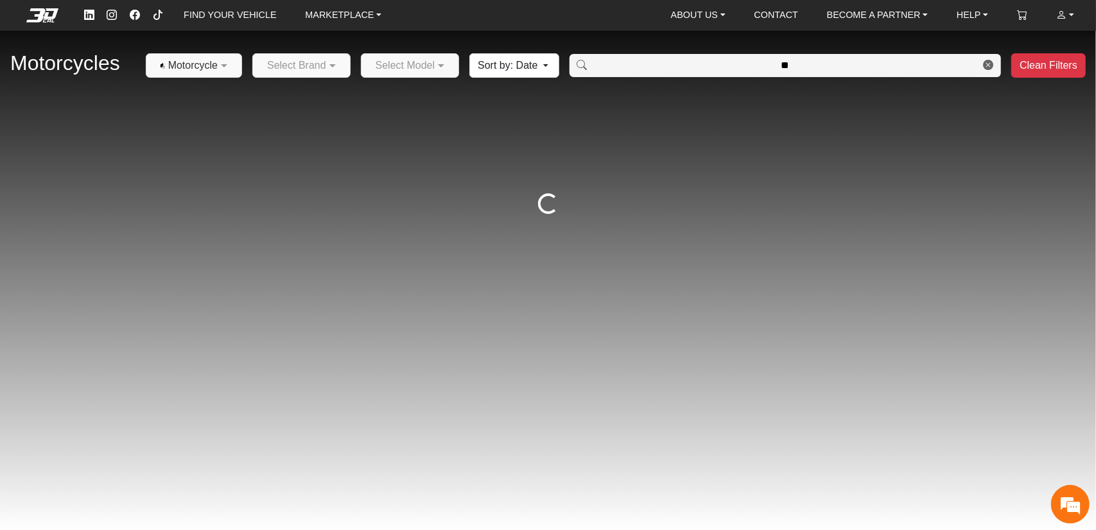
type input "*"
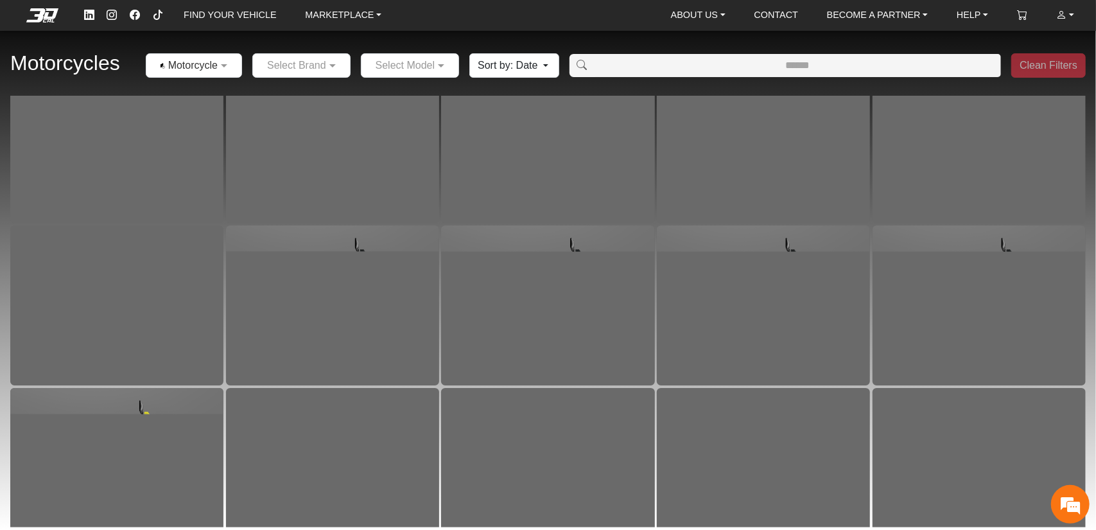
scroll to position [7168, 0]
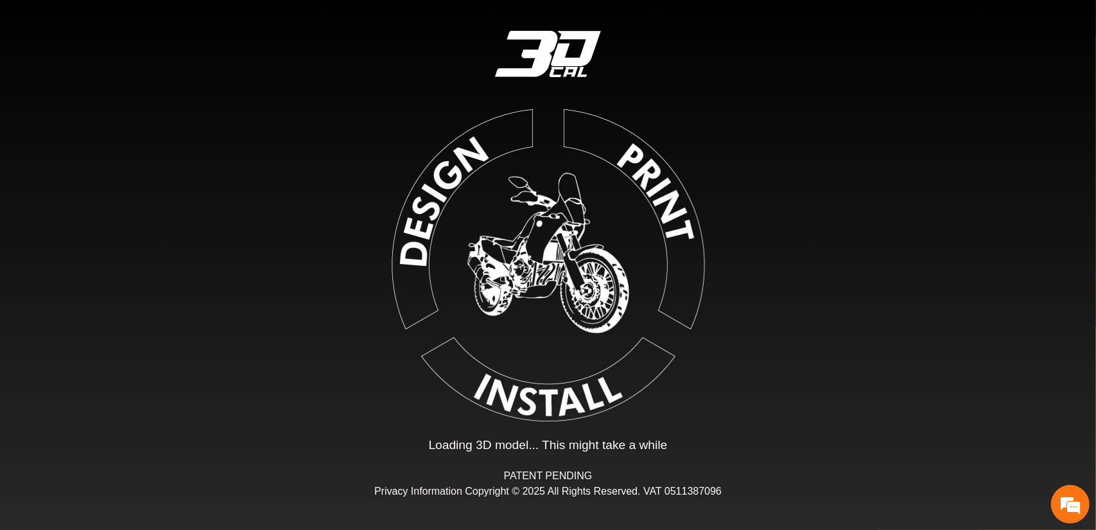
type input "*"
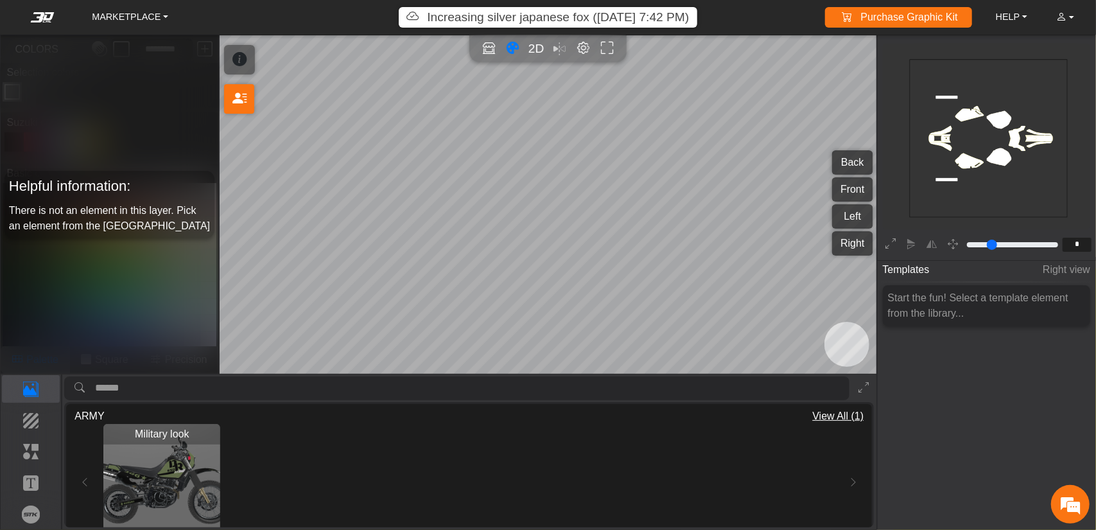
click at [364, 513] on div "Military look Loading..." at bounding box center [469, 482] width 748 height 117
click at [856, 192] on button "Front" at bounding box center [852, 189] width 40 height 24
click at [849, 159] on button "Back" at bounding box center [852, 162] width 40 height 24
click at [850, 220] on button "Left" at bounding box center [852, 216] width 40 height 24
click at [847, 189] on button "Front" at bounding box center [852, 189] width 40 height 24
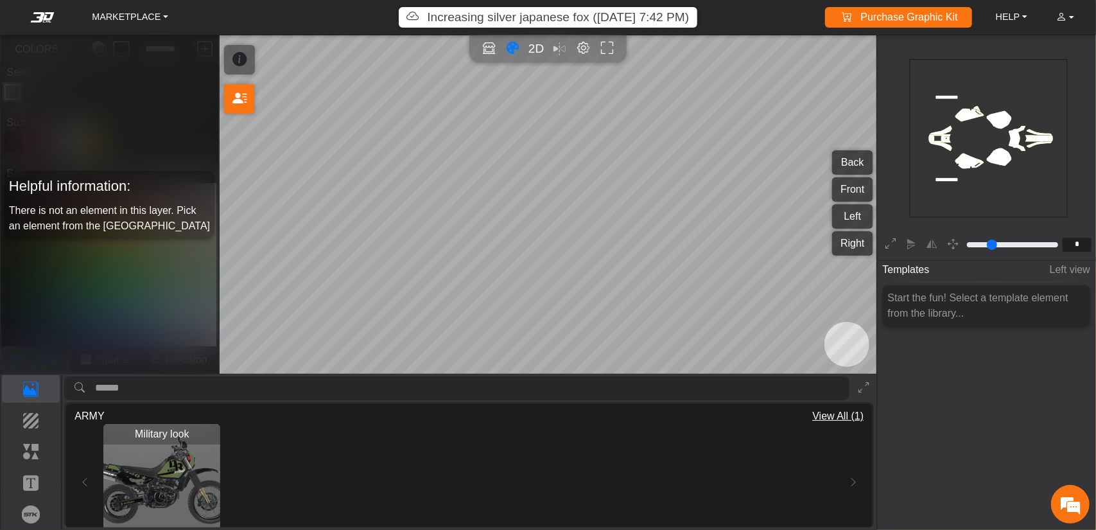
click at [854, 242] on button "Right" at bounding box center [852, 243] width 40 height 24
click at [844, 219] on button "Left" at bounding box center [852, 216] width 40 height 24
